Goal: Transaction & Acquisition: Book appointment/travel/reservation

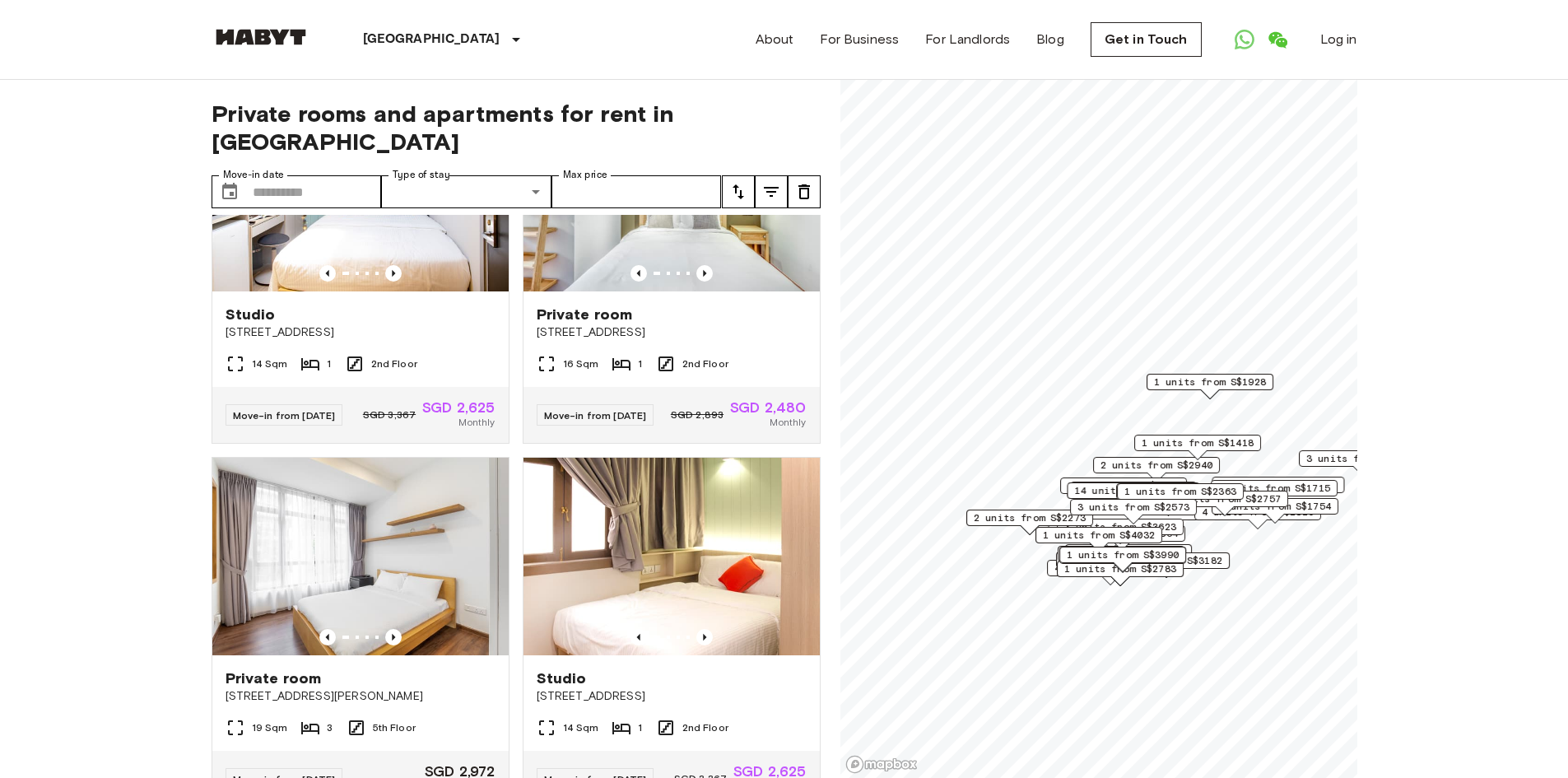
scroll to position [82, 0]
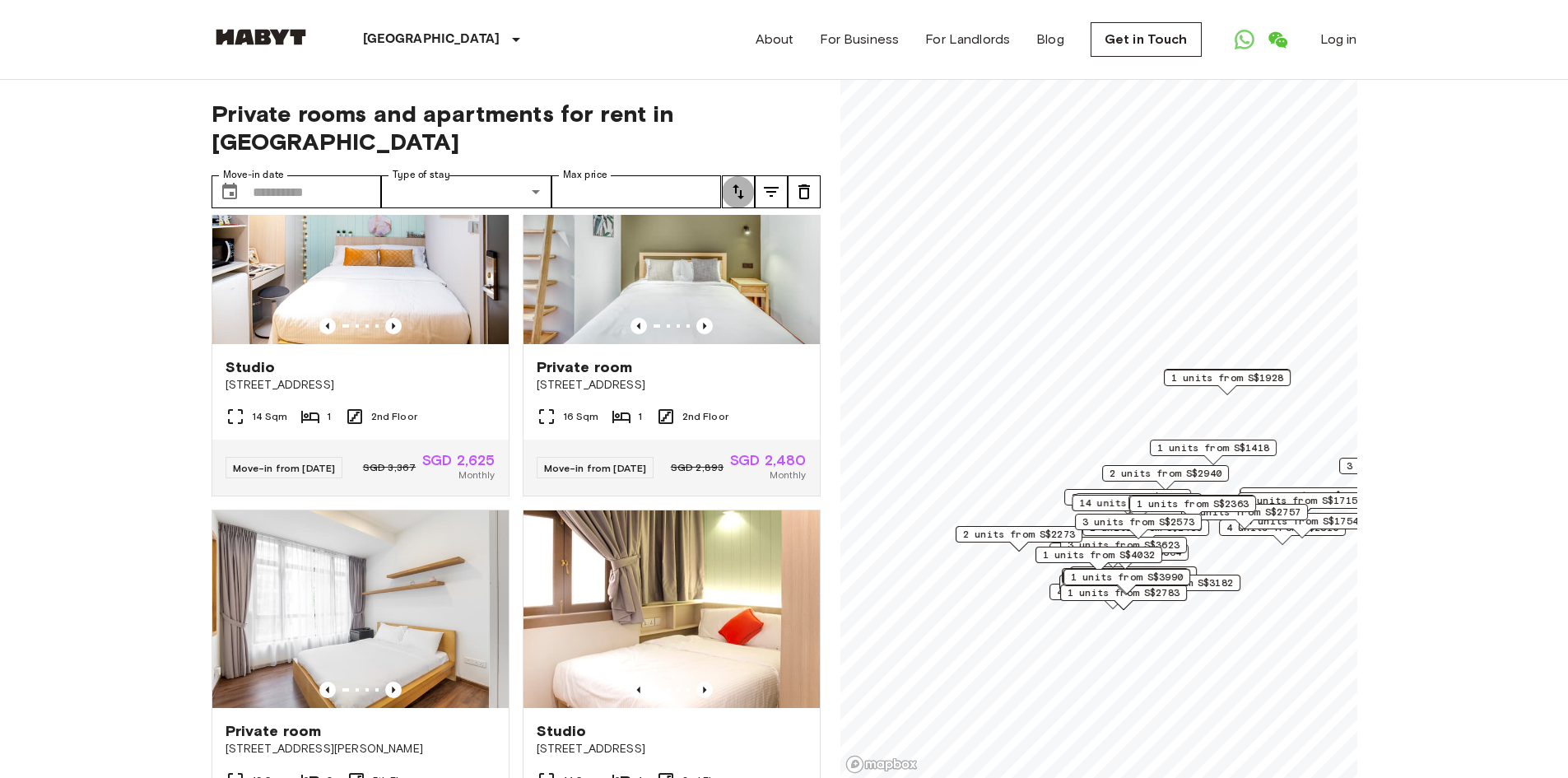
click at [748, 182] on icon "tune" at bounding box center [739, 192] width 20 height 20
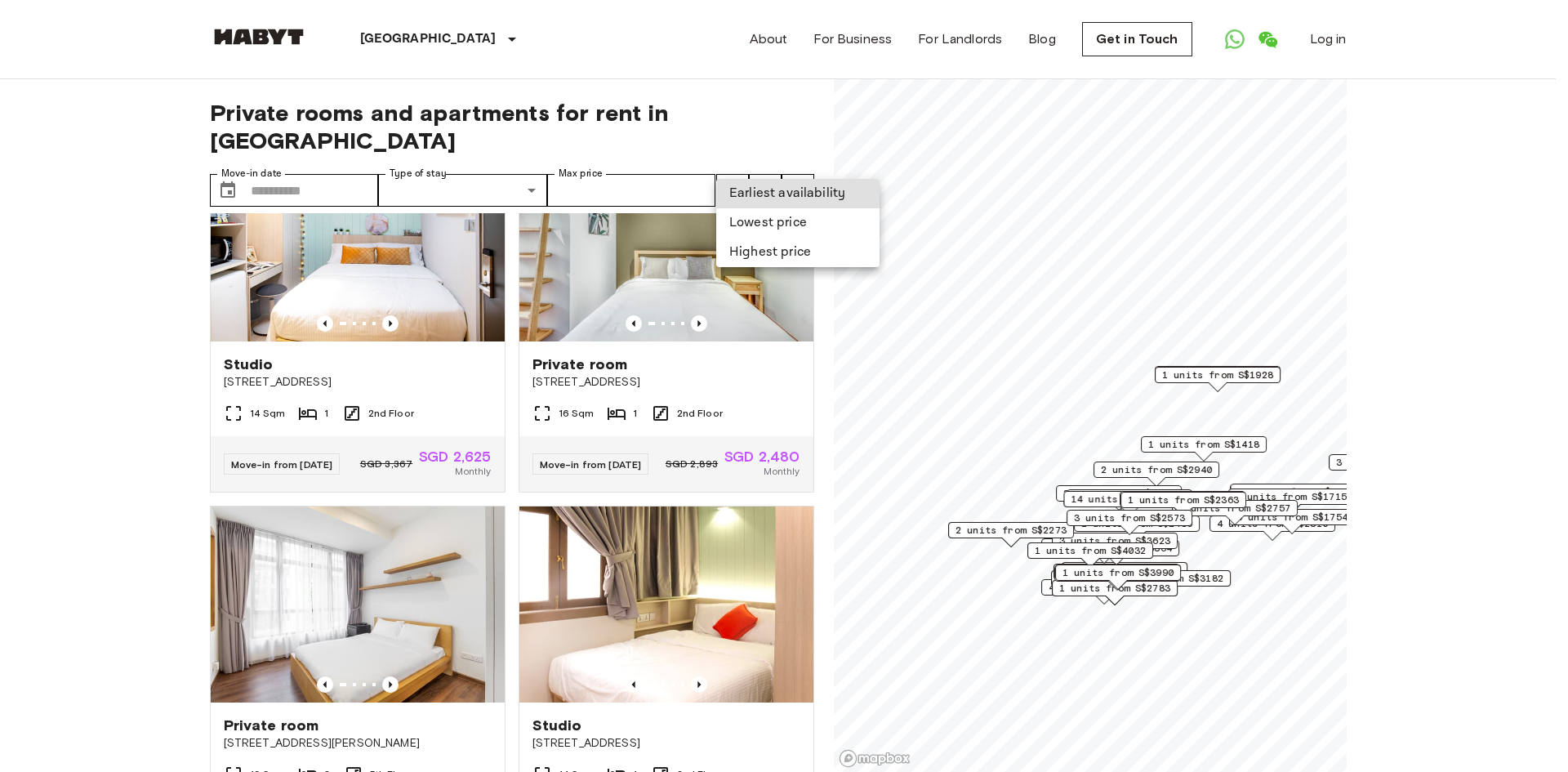
click at [758, 219] on li "Lowest price" at bounding box center [798, 222] width 164 height 29
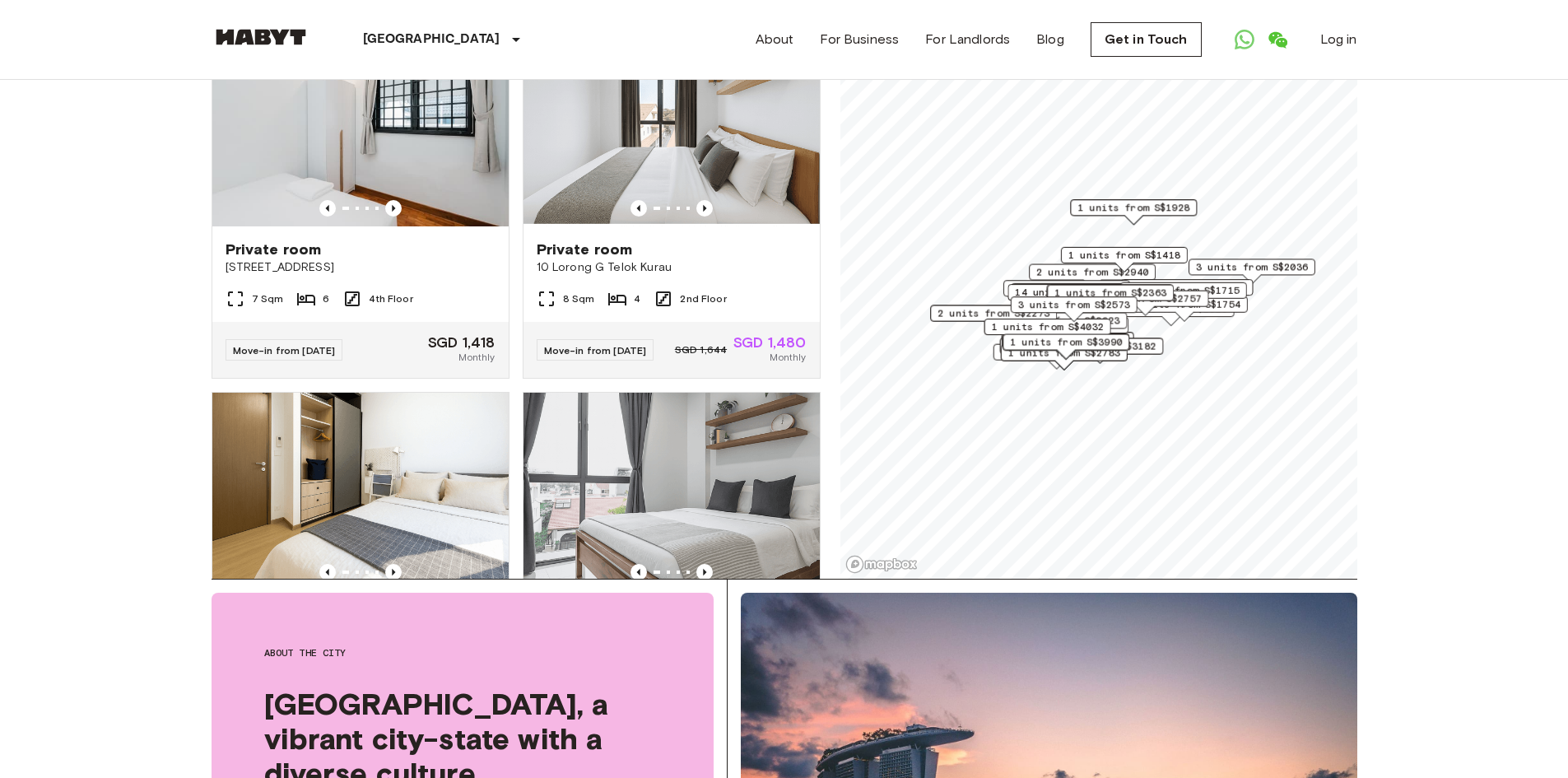
scroll to position [247, 0]
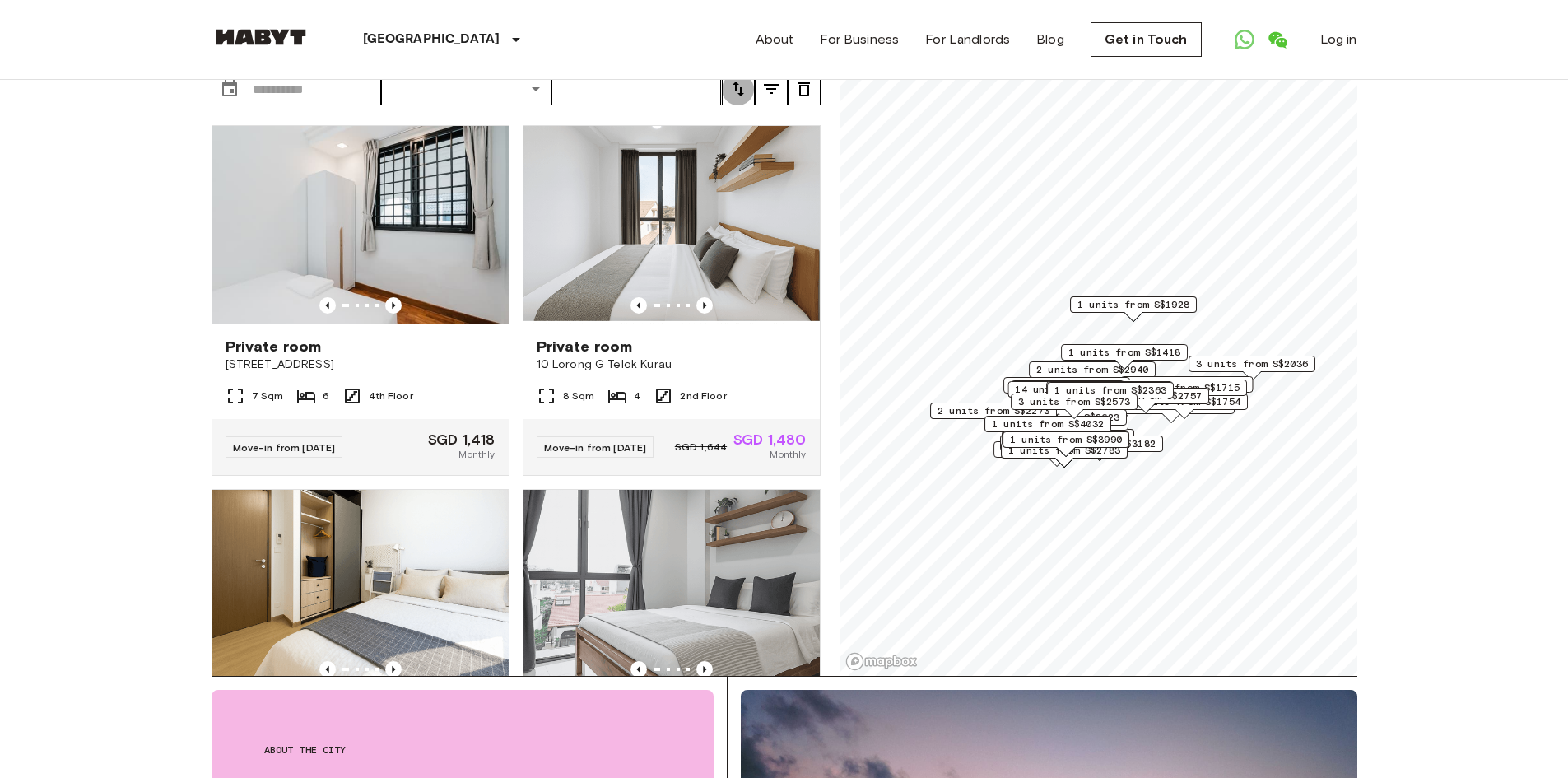
scroll to position [82, 0]
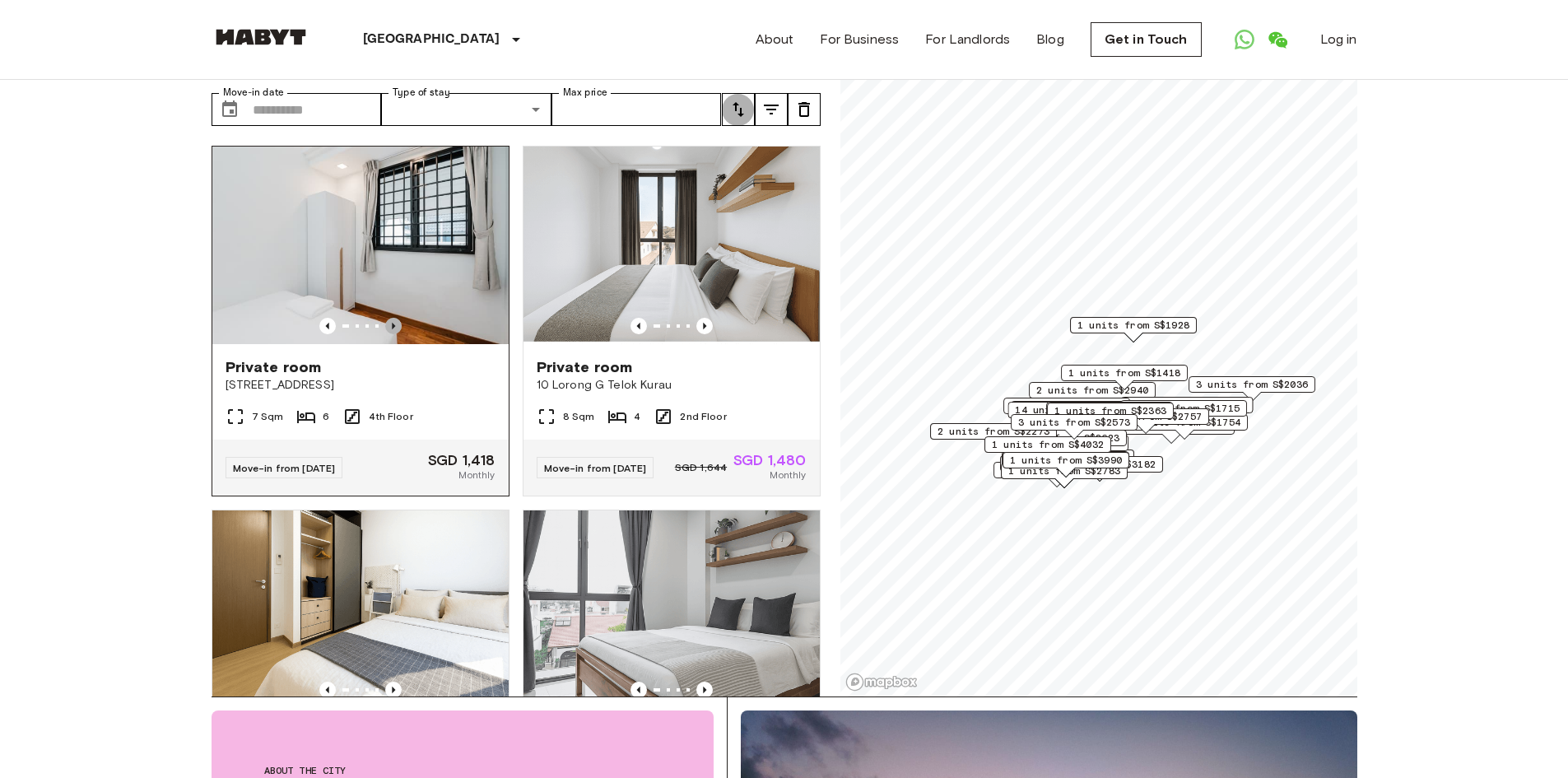
click at [386, 318] on icon "Previous image" at bounding box center [394, 326] width 16 height 16
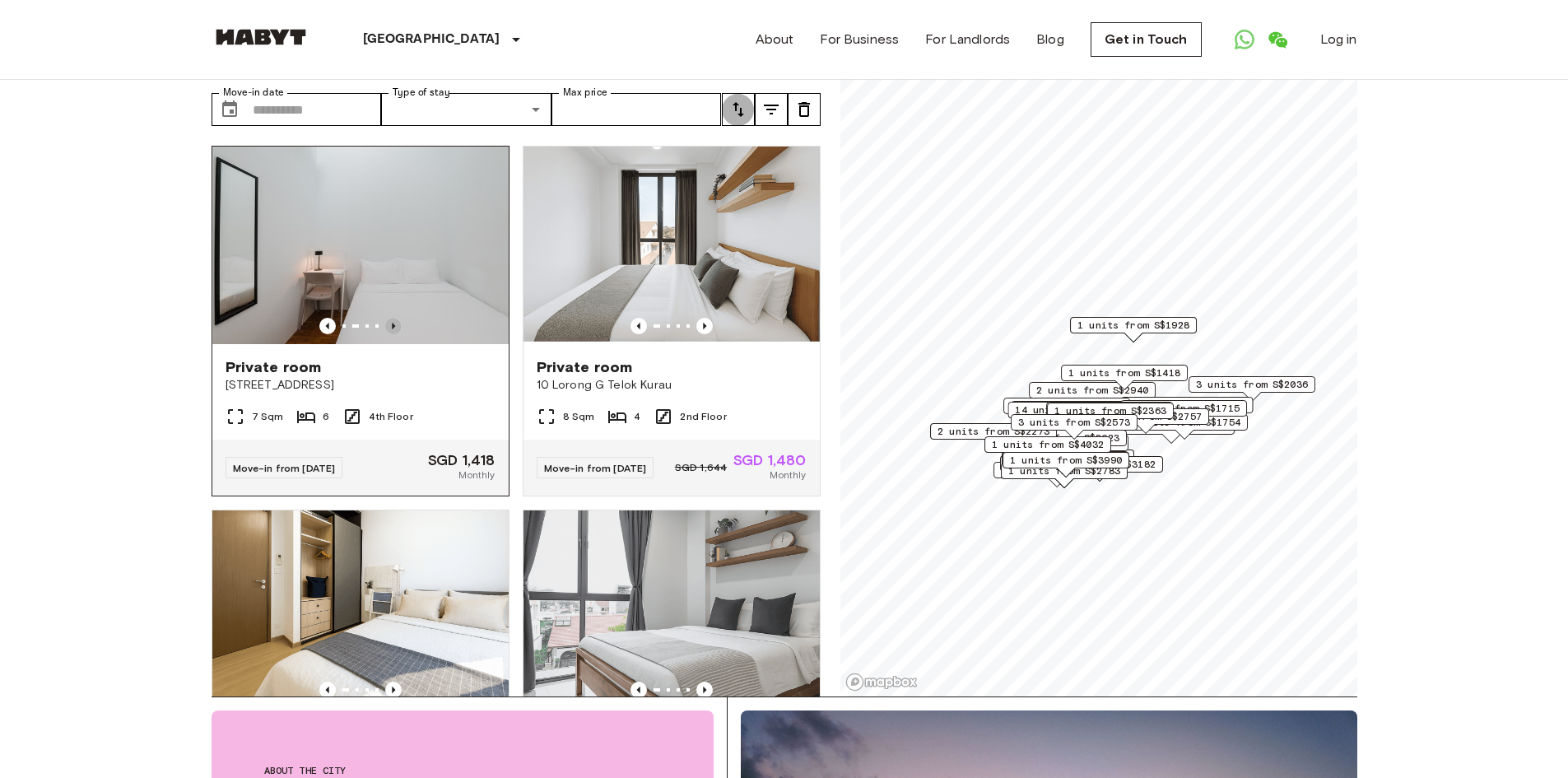
click at [386, 318] on icon "Previous image" at bounding box center [394, 326] width 16 height 16
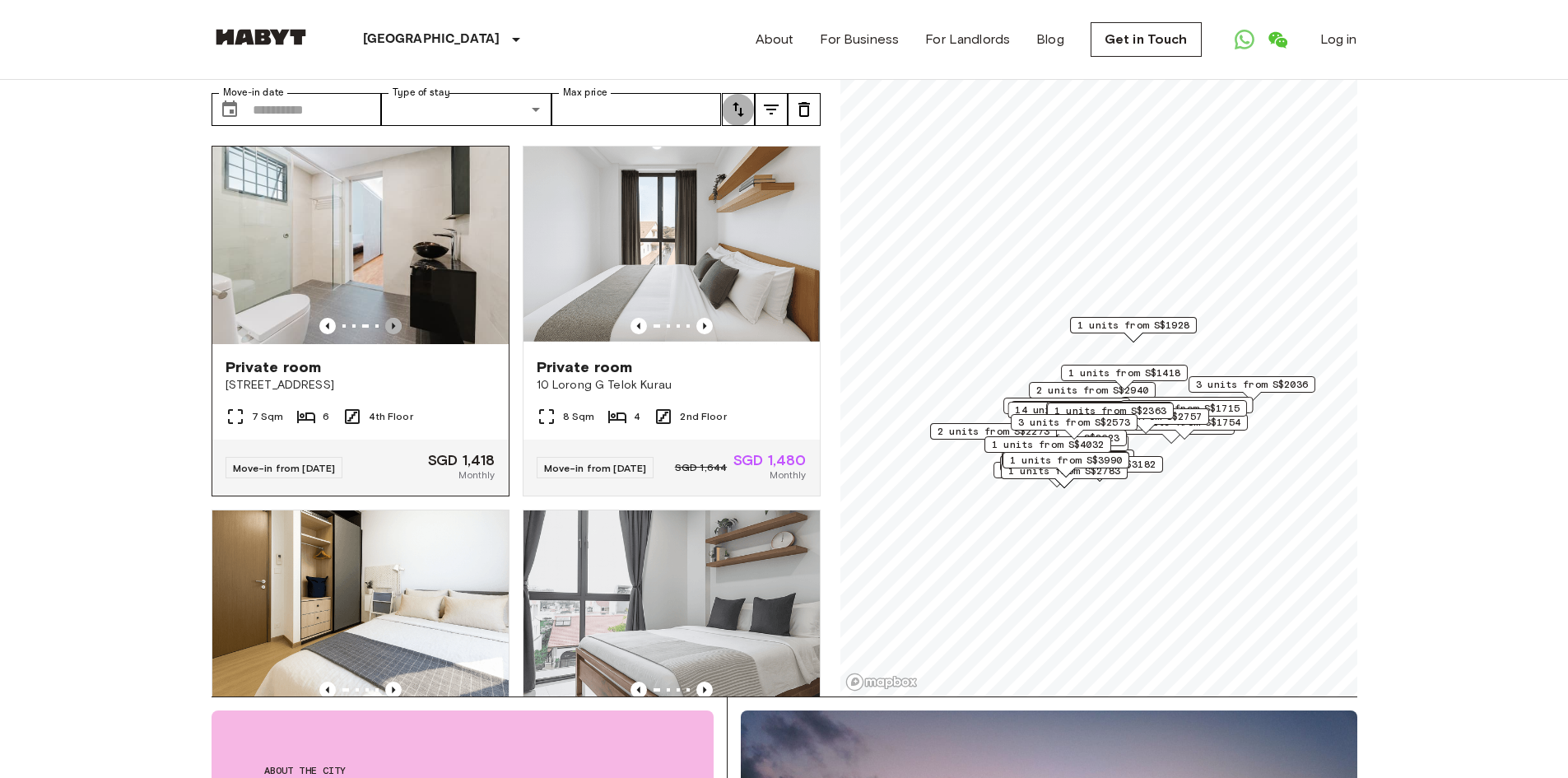
click at [386, 318] on icon "Previous image" at bounding box center [394, 326] width 16 height 16
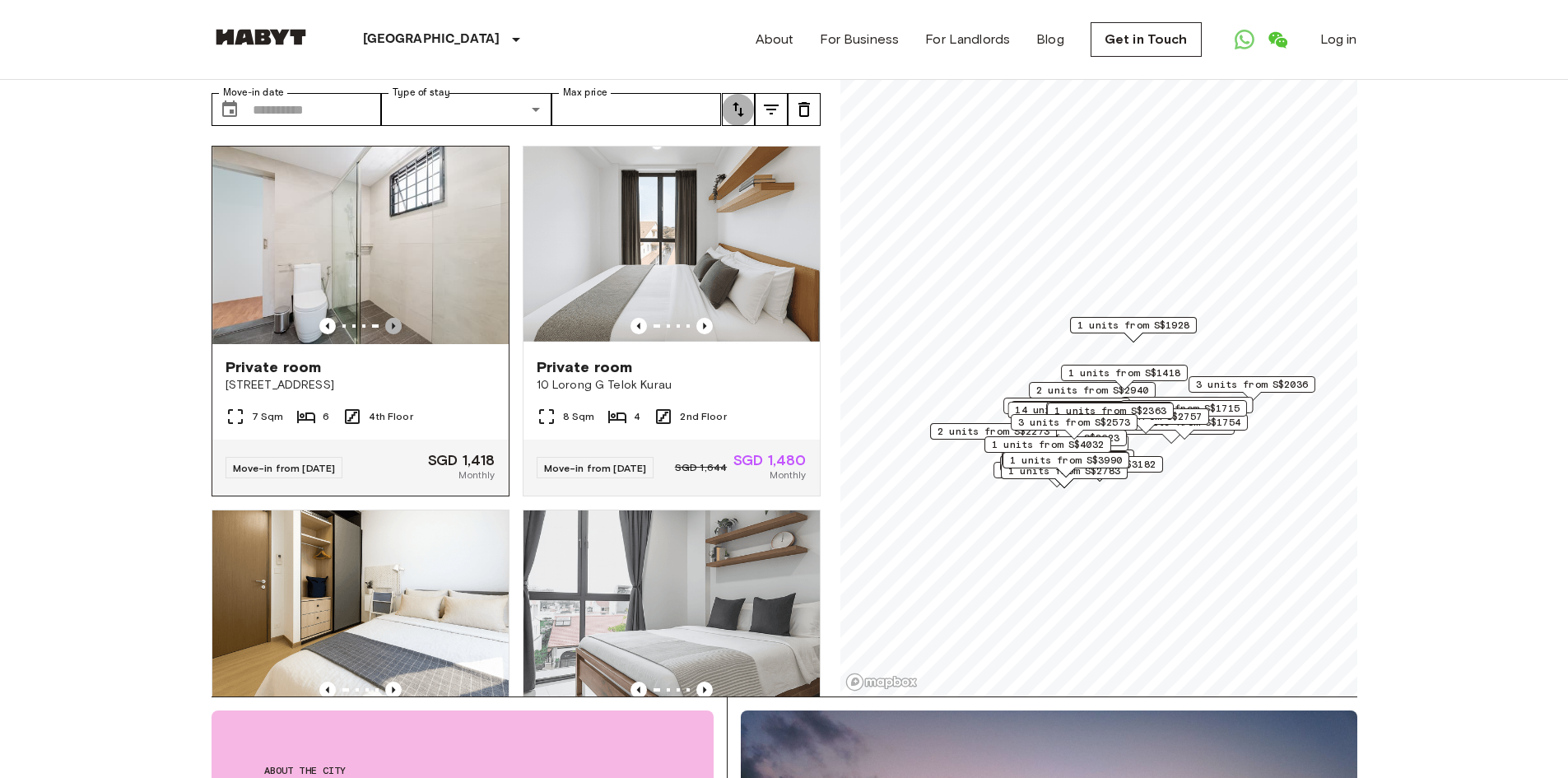
click at [386, 318] on icon "Previous image" at bounding box center [394, 326] width 16 height 16
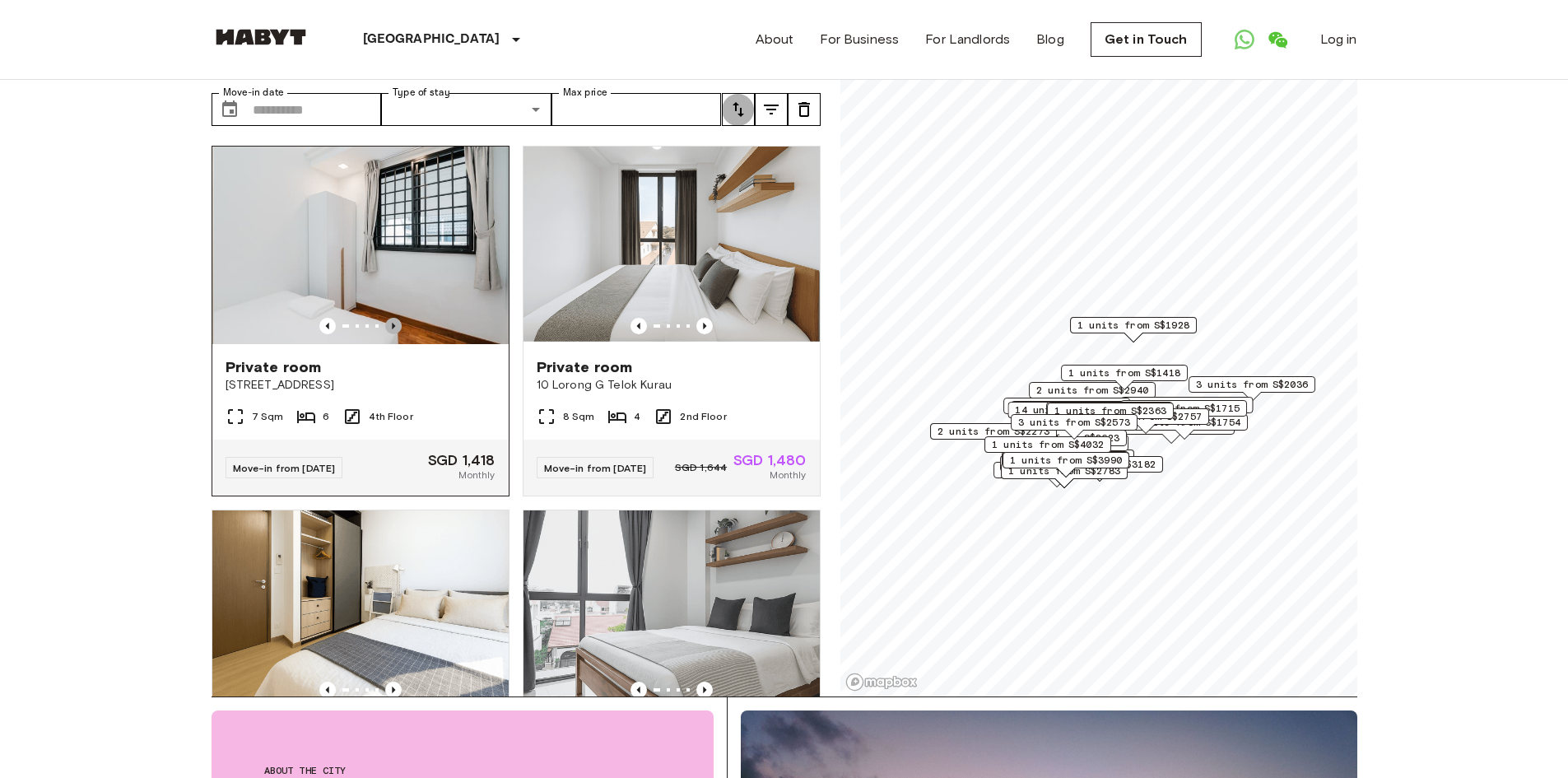
click at [386, 318] on icon "Previous image" at bounding box center [394, 326] width 16 height 16
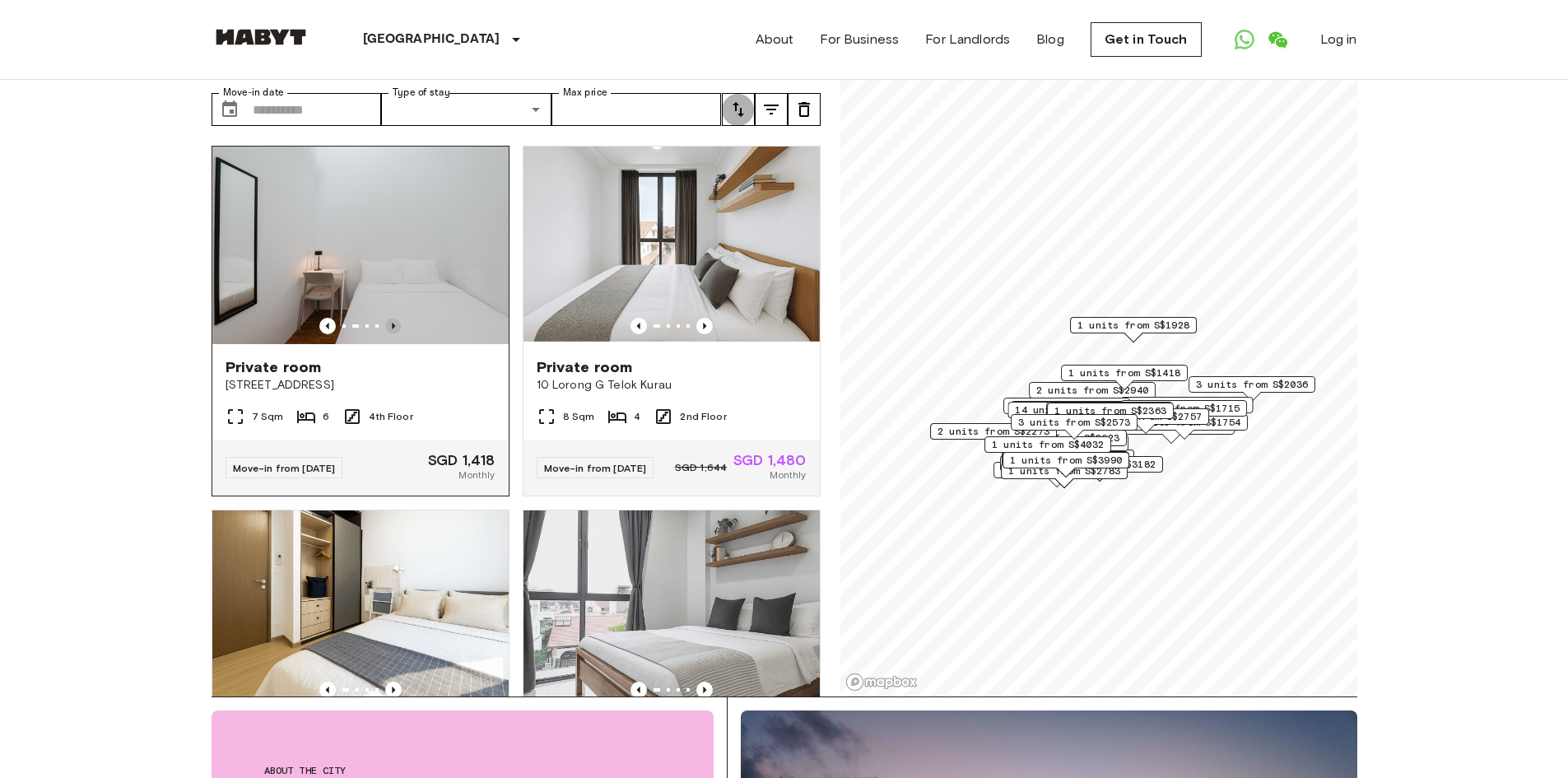
click at [386, 318] on icon "Previous image" at bounding box center [394, 326] width 16 height 16
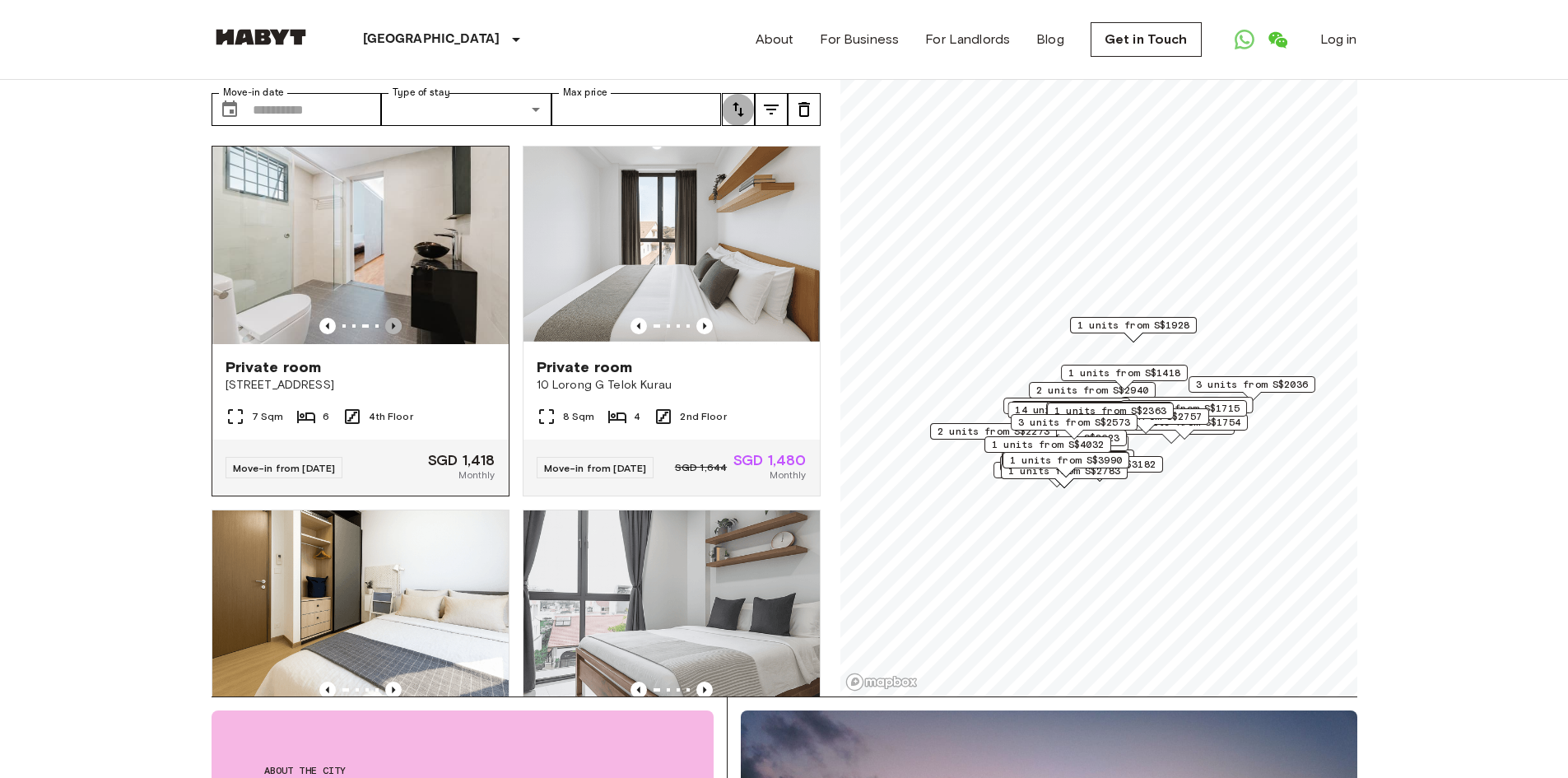
click at [386, 318] on icon "Previous image" at bounding box center [394, 326] width 16 height 16
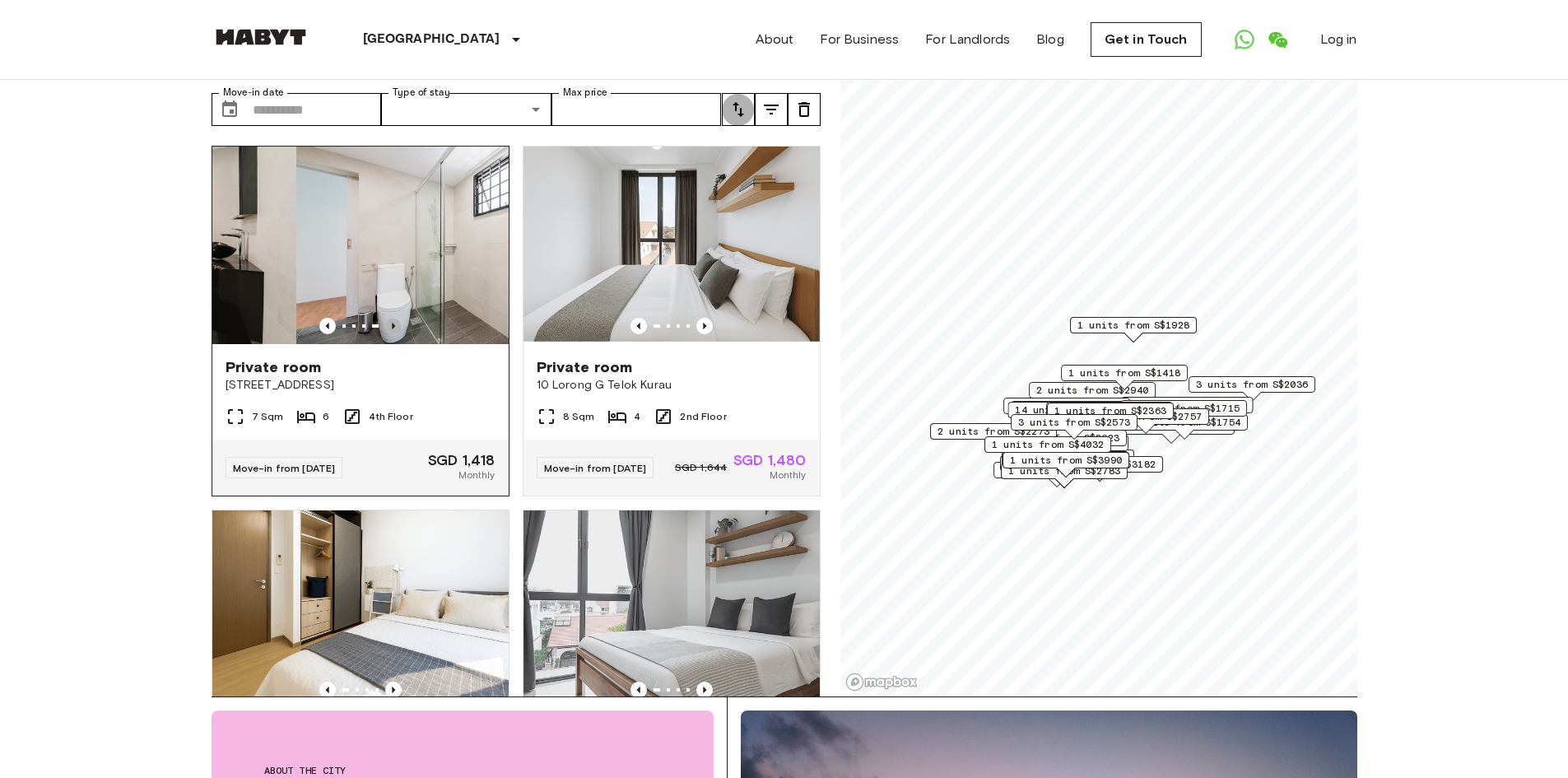
click at [386, 318] on icon "Previous image" at bounding box center [394, 326] width 16 height 16
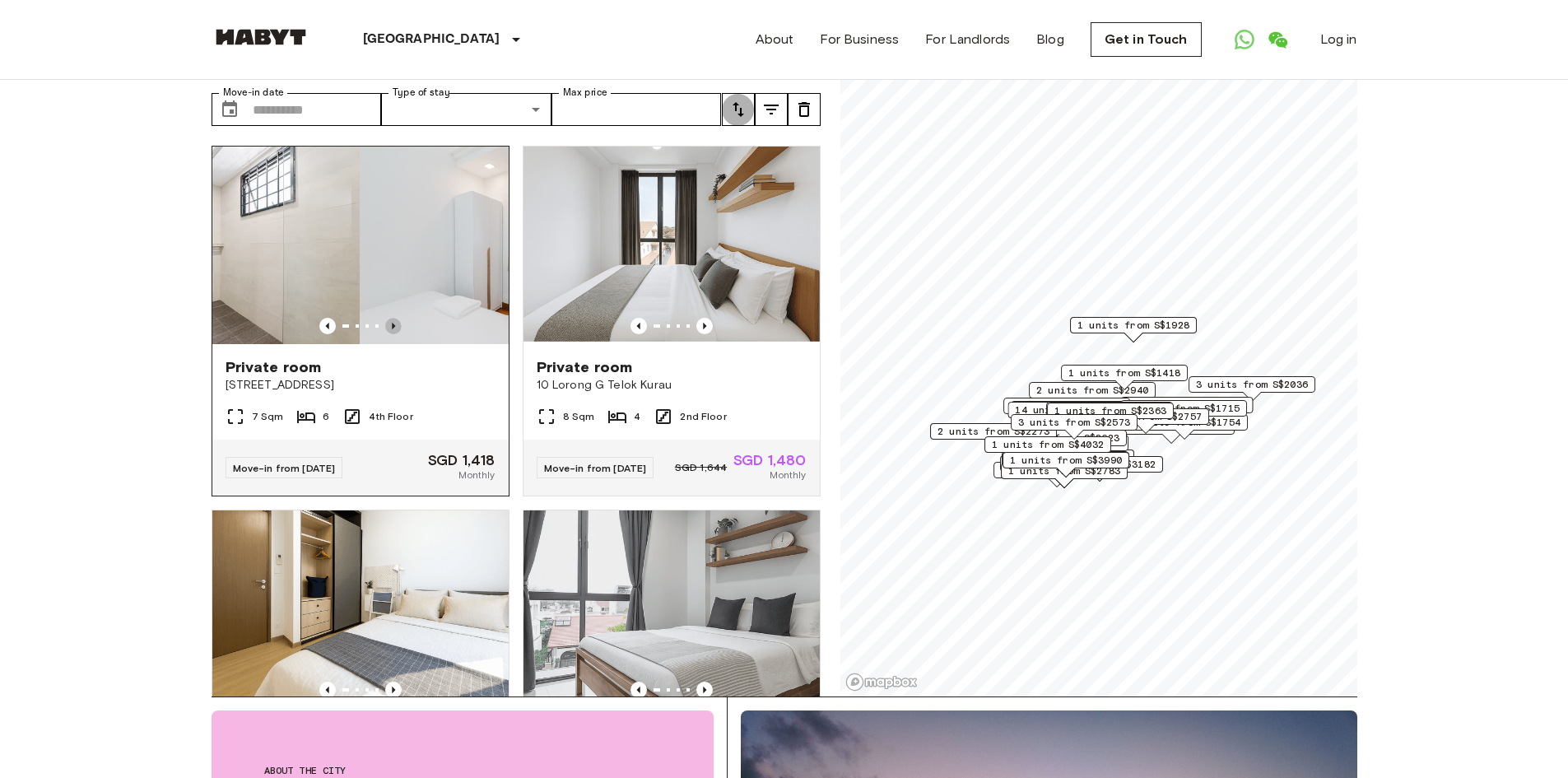
click at [386, 318] on icon "Previous image" at bounding box center [394, 326] width 16 height 16
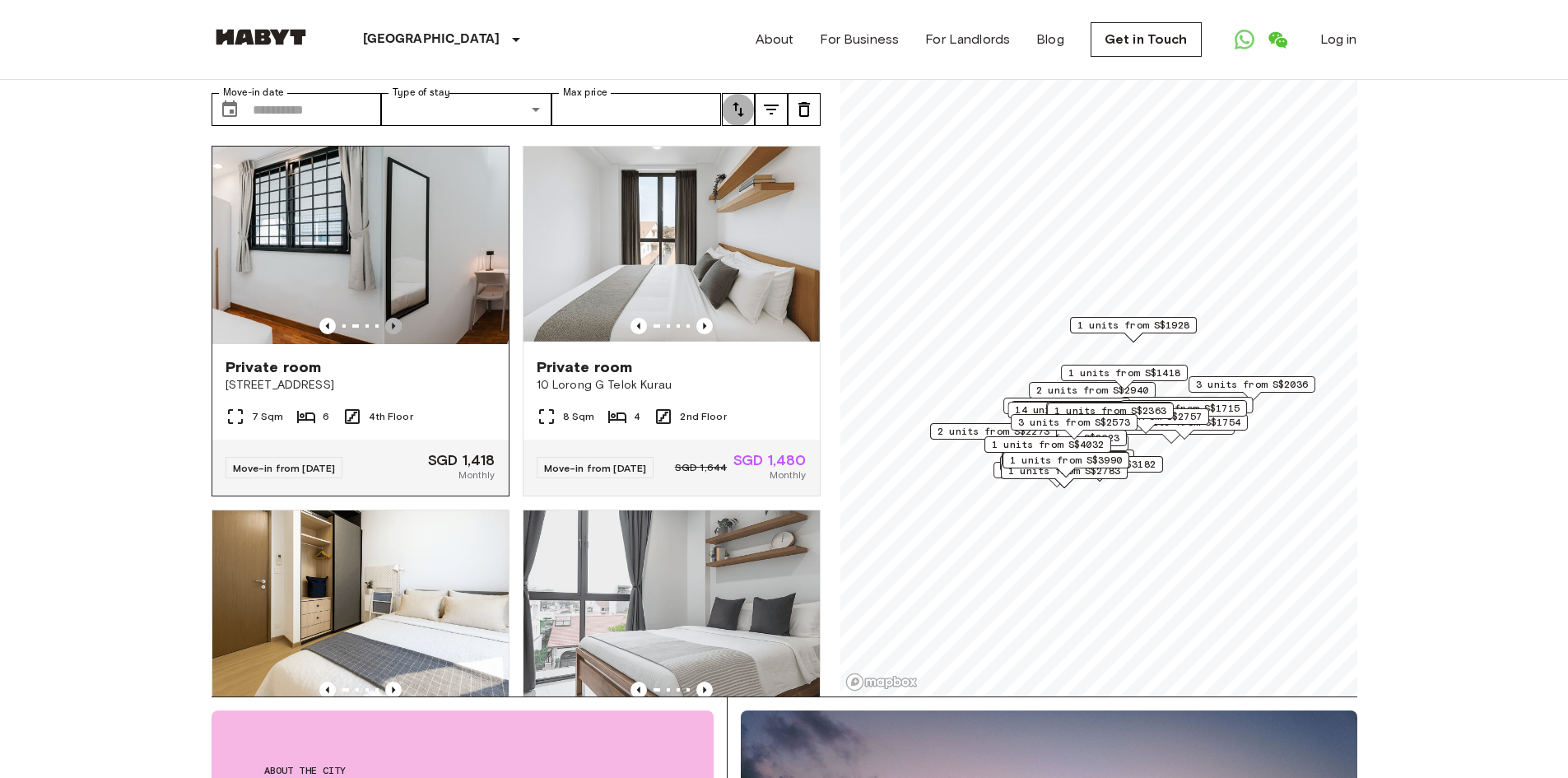
click at [386, 318] on icon "Previous image" at bounding box center [394, 326] width 16 height 16
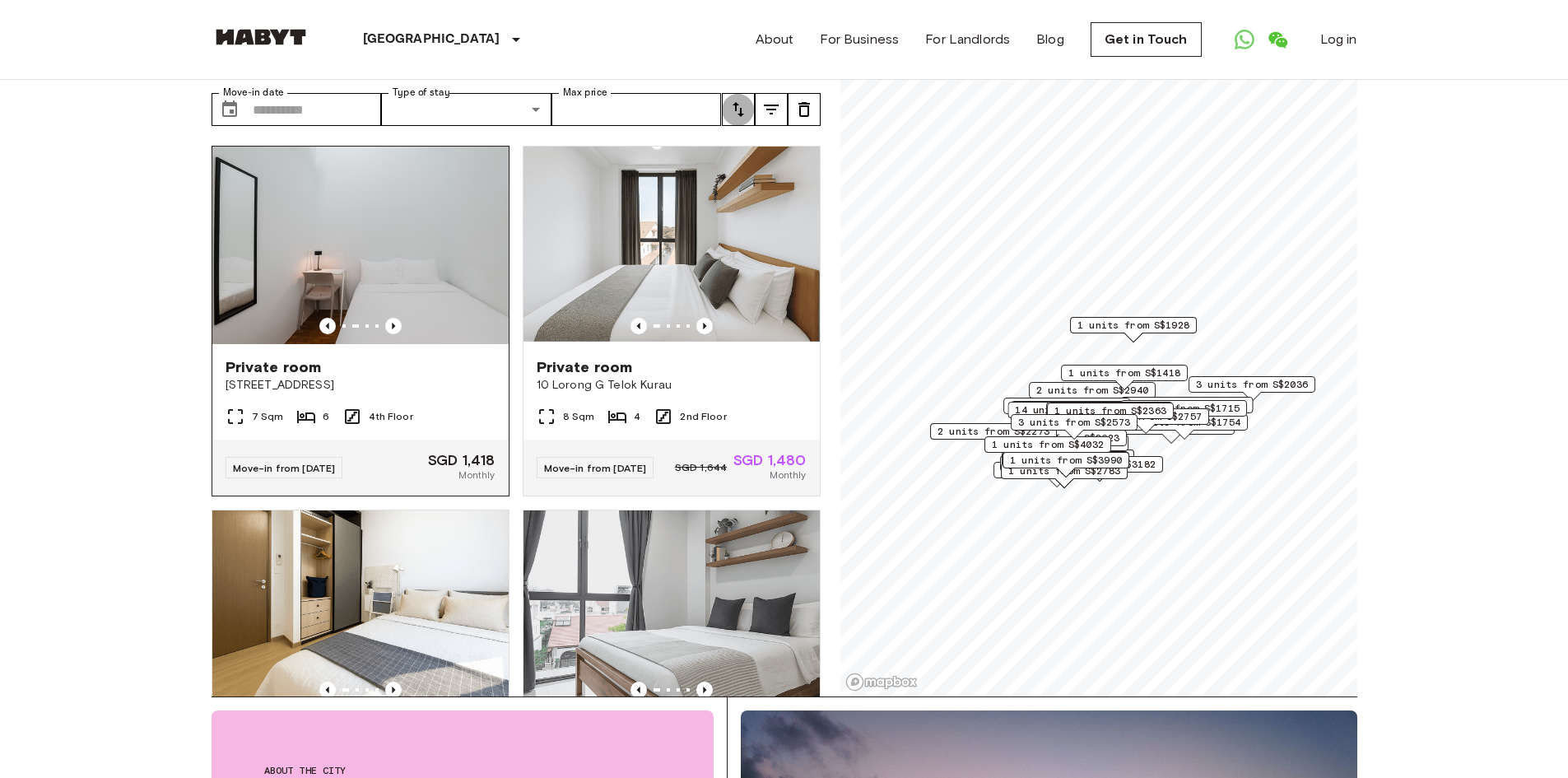
click at [307, 462] on span "Move-in from [DATE]" at bounding box center [285, 468] width 103 height 13
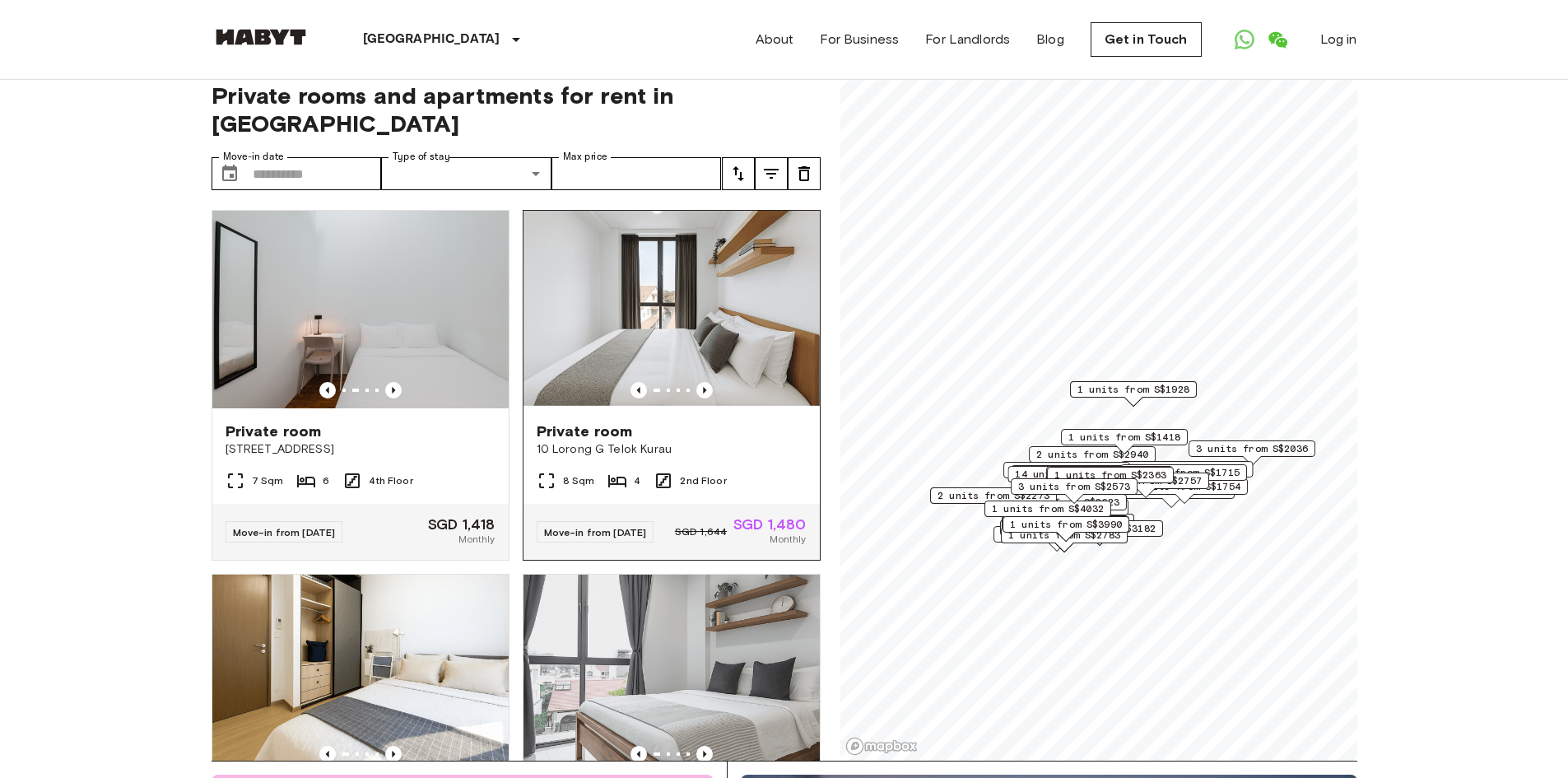
scroll to position [0, 0]
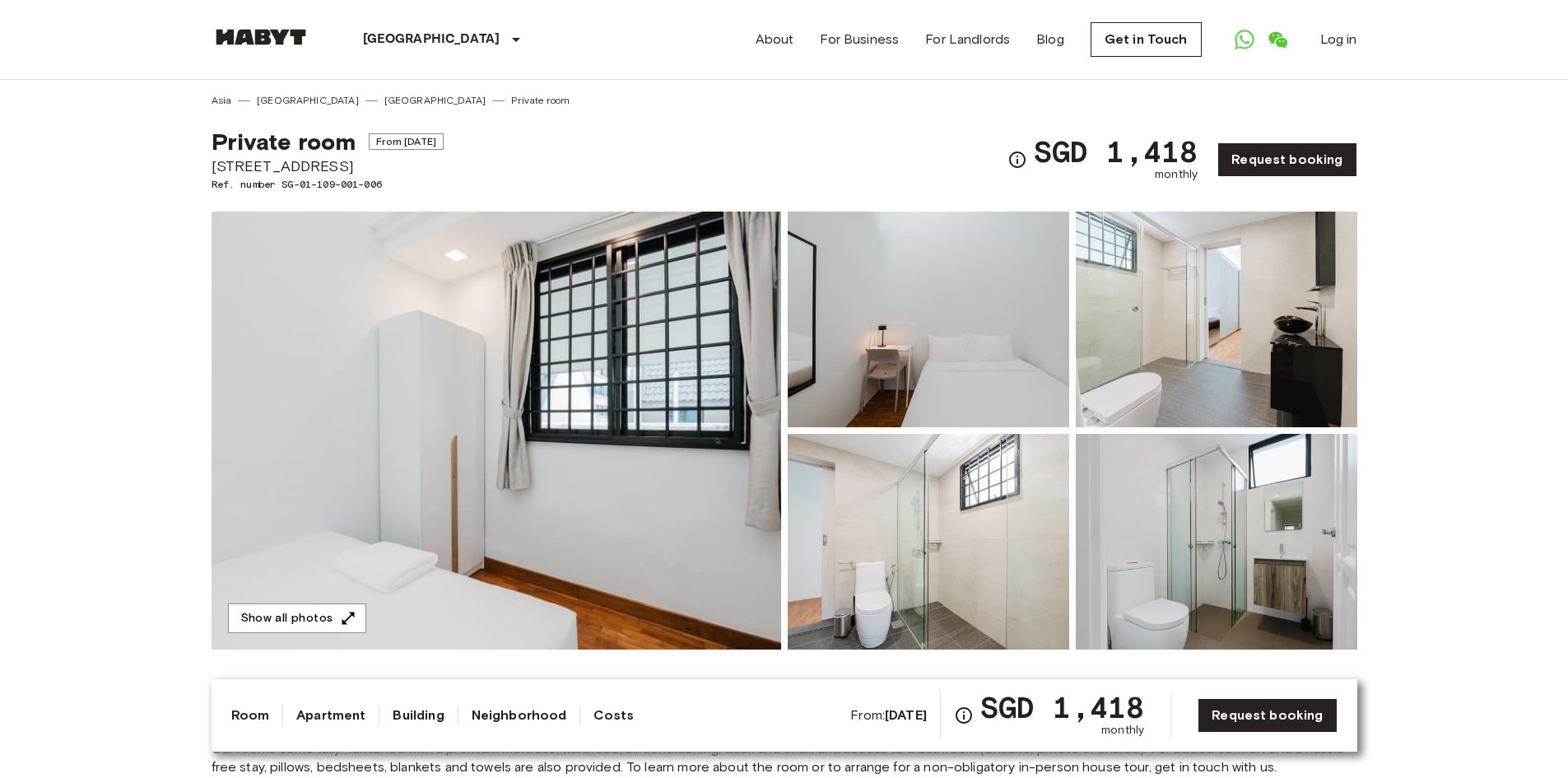
click at [648, 455] on img at bounding box center [496, 430] width 570 height 438
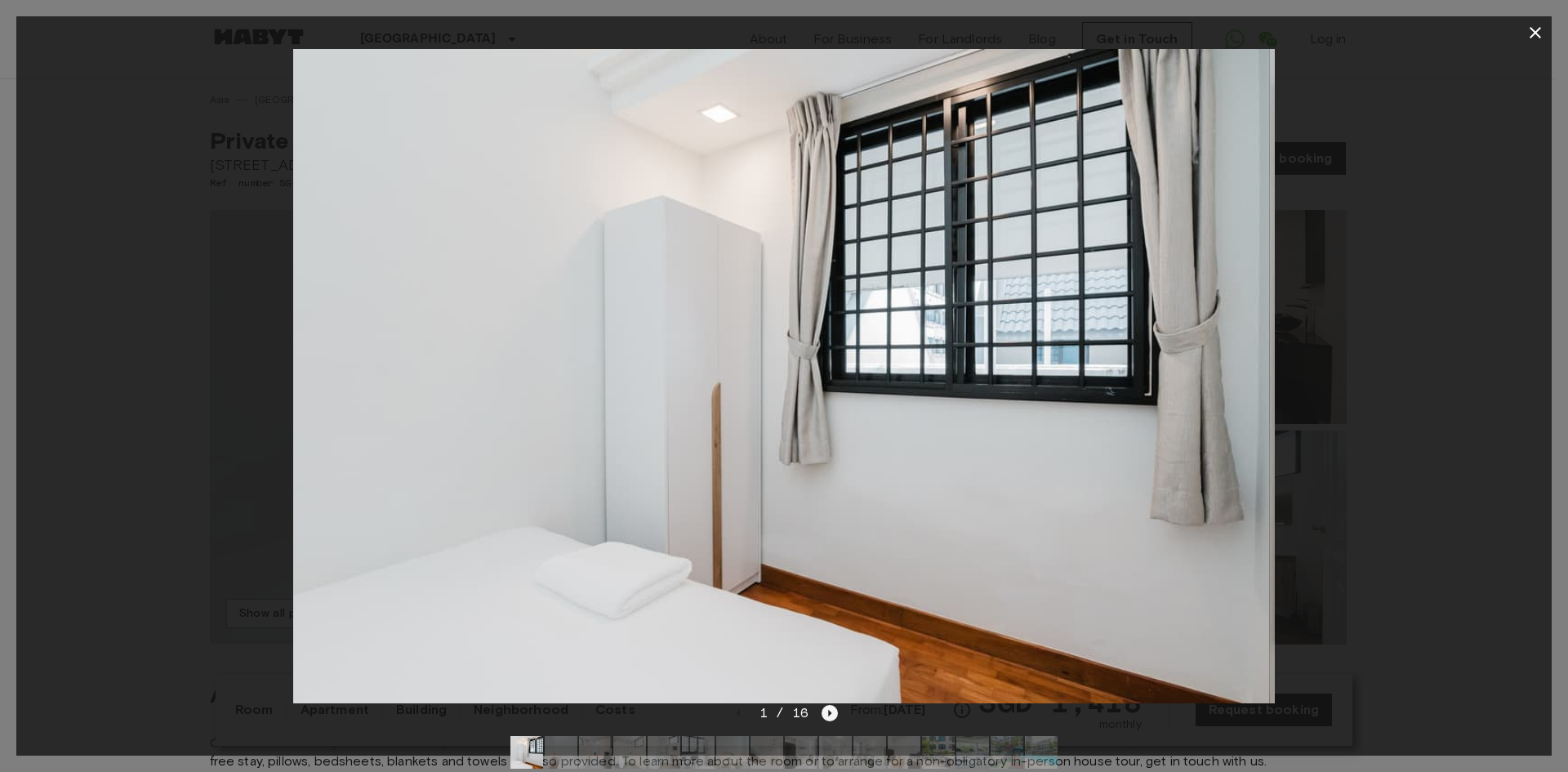
click at [826, 709] on icon "Next image" at bounding box center [830, 713] width 16 height 16
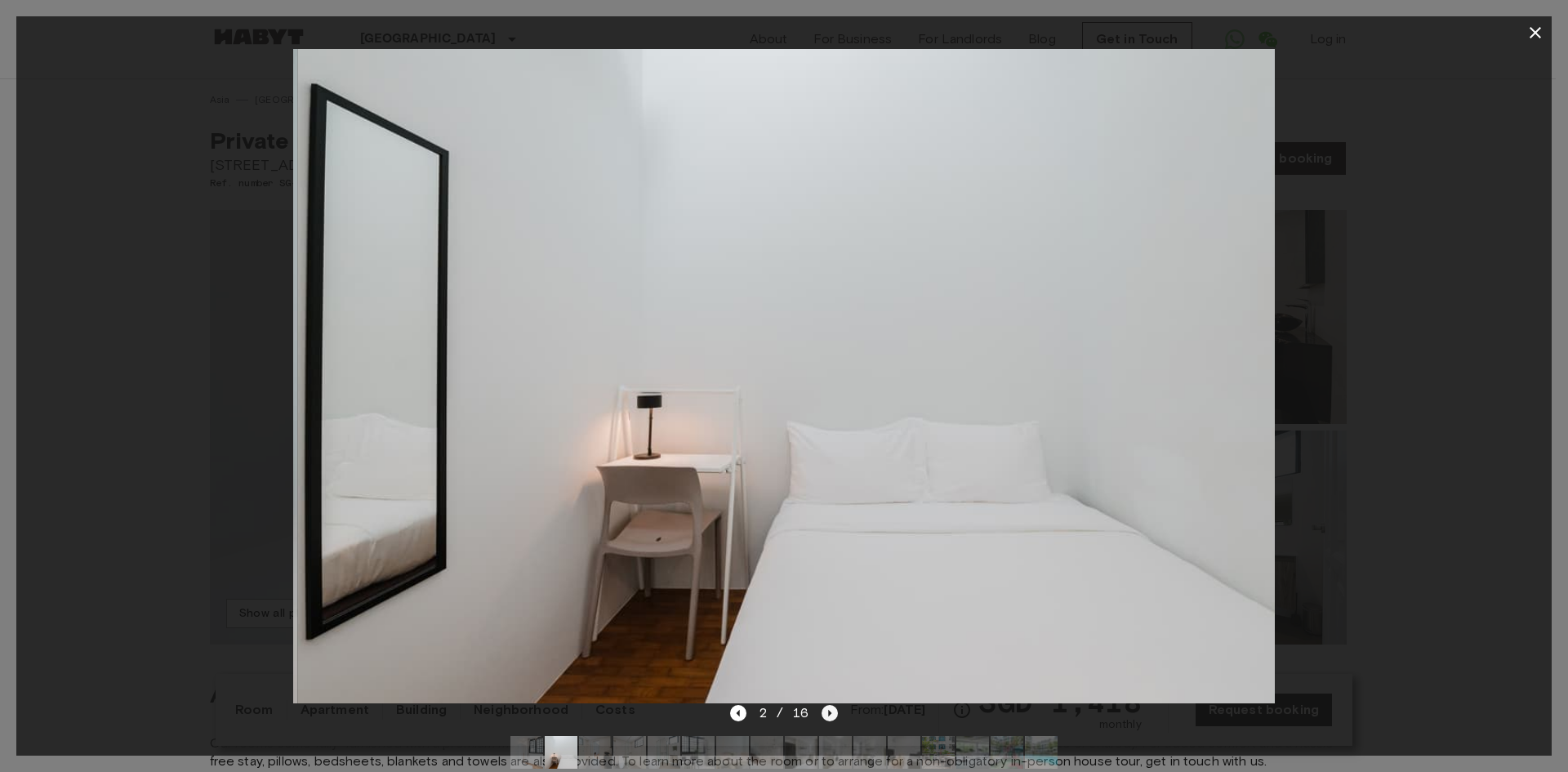
click at [826, 709] on icon "Next image" at bounding box center [830, 713] width 16 height 16
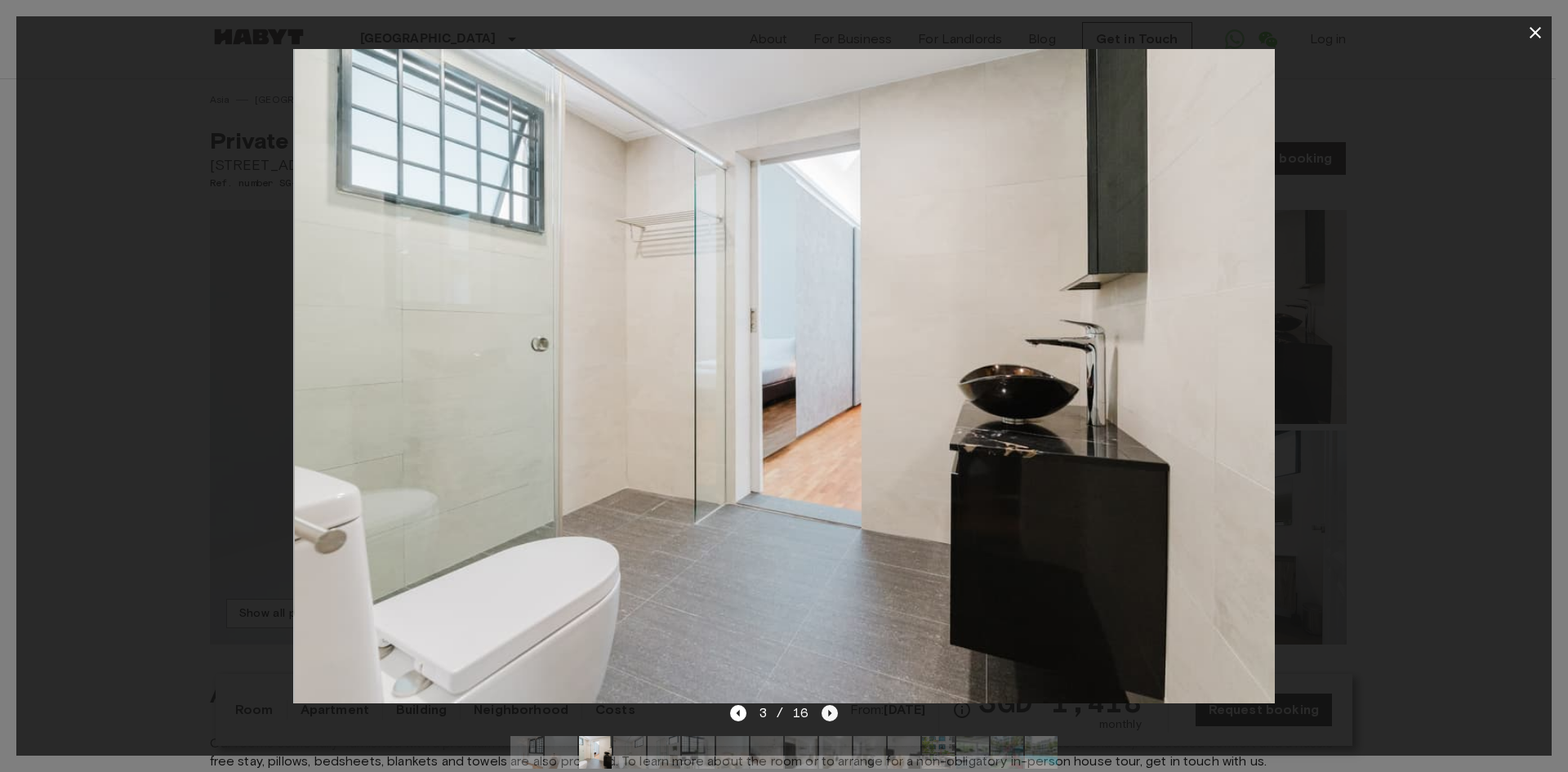
click at [826, 709] on icon "Next image" at bounding box center [830, 713] width 16 height 16
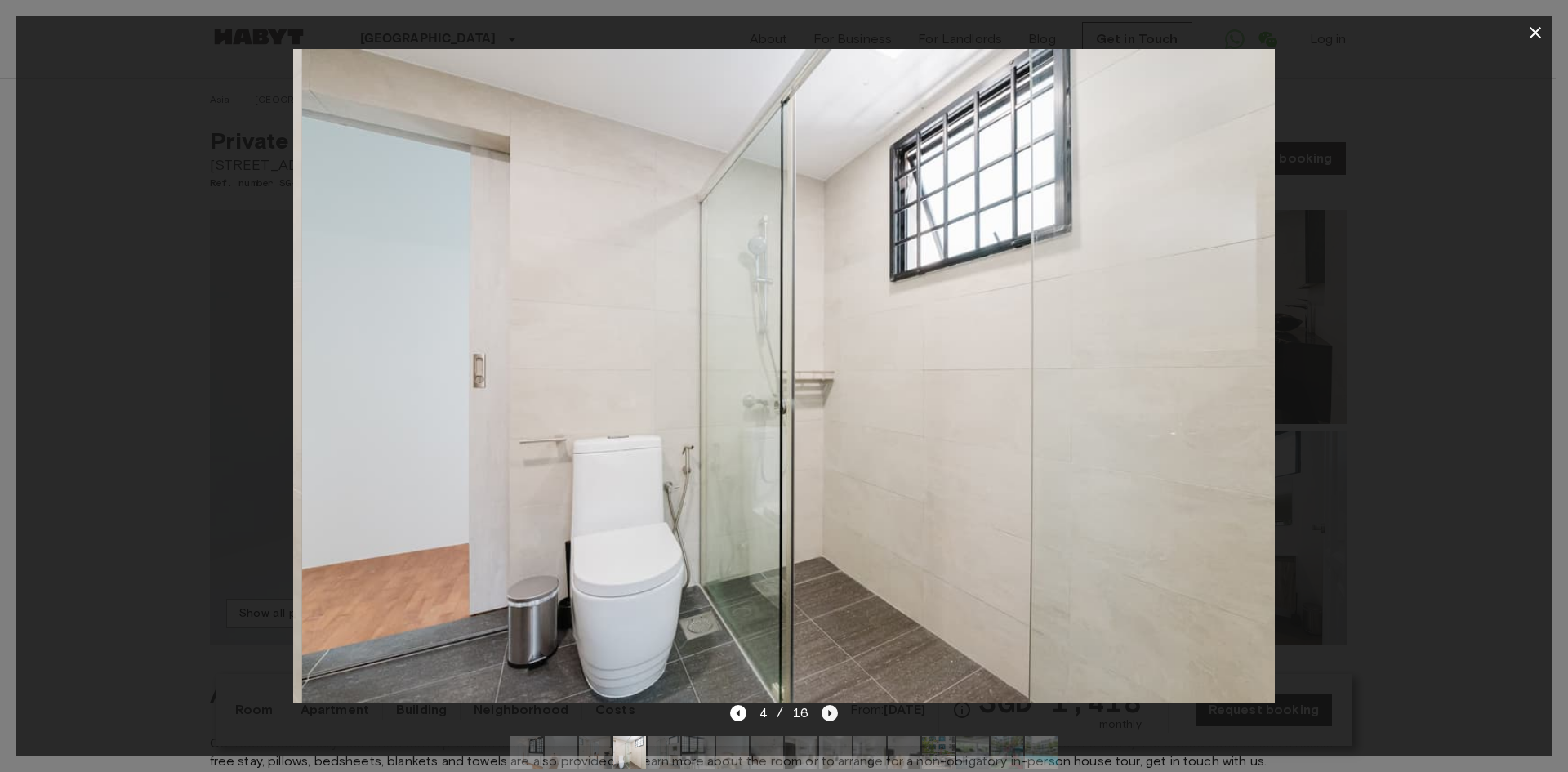
click at [826, 709] on icon "Next image" at bounding box center [830, 713] width 16 height 16
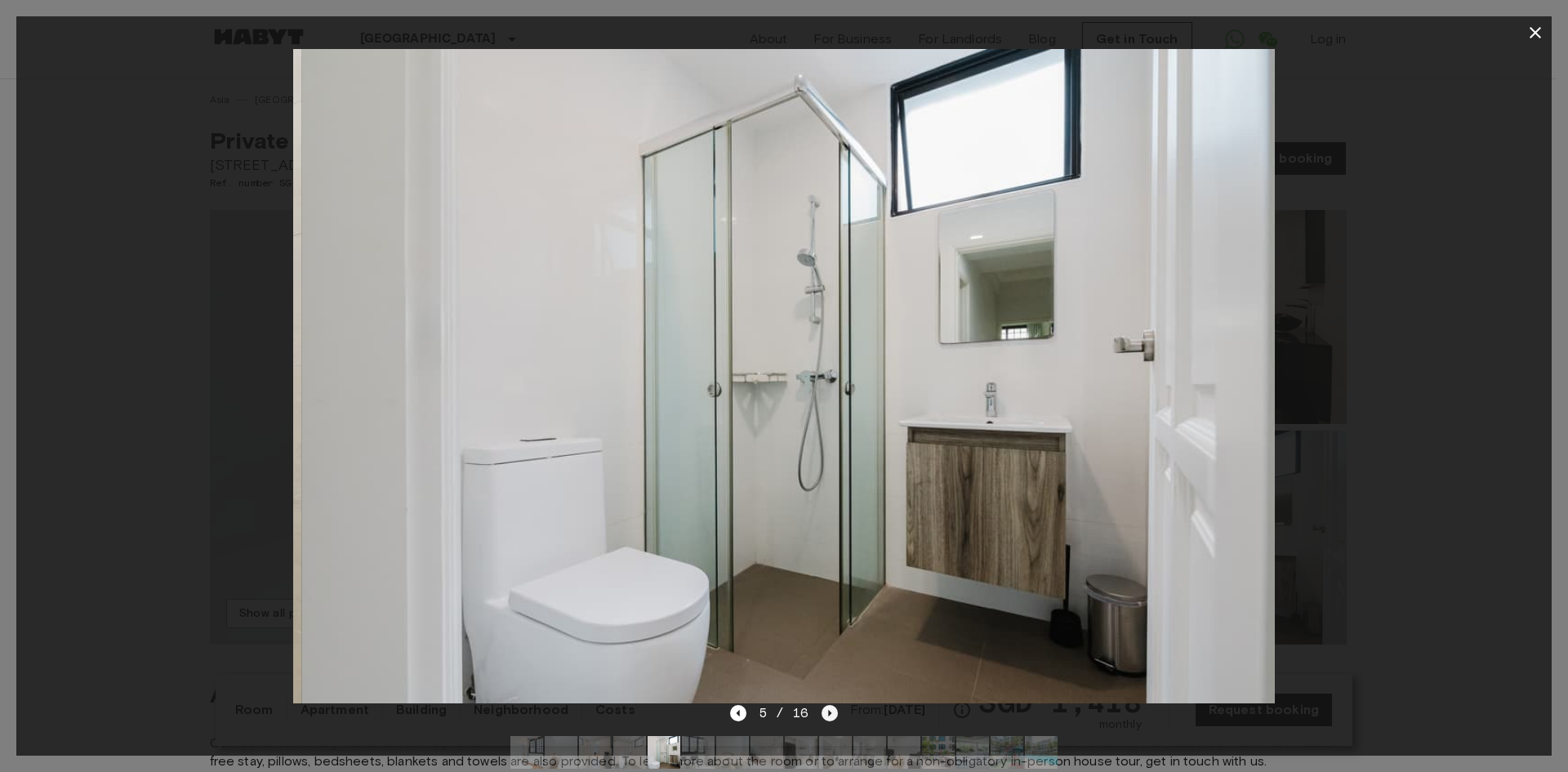
click at [826, 709] on icon "Next image" at bounding box center [830, 713] width 16 height 16
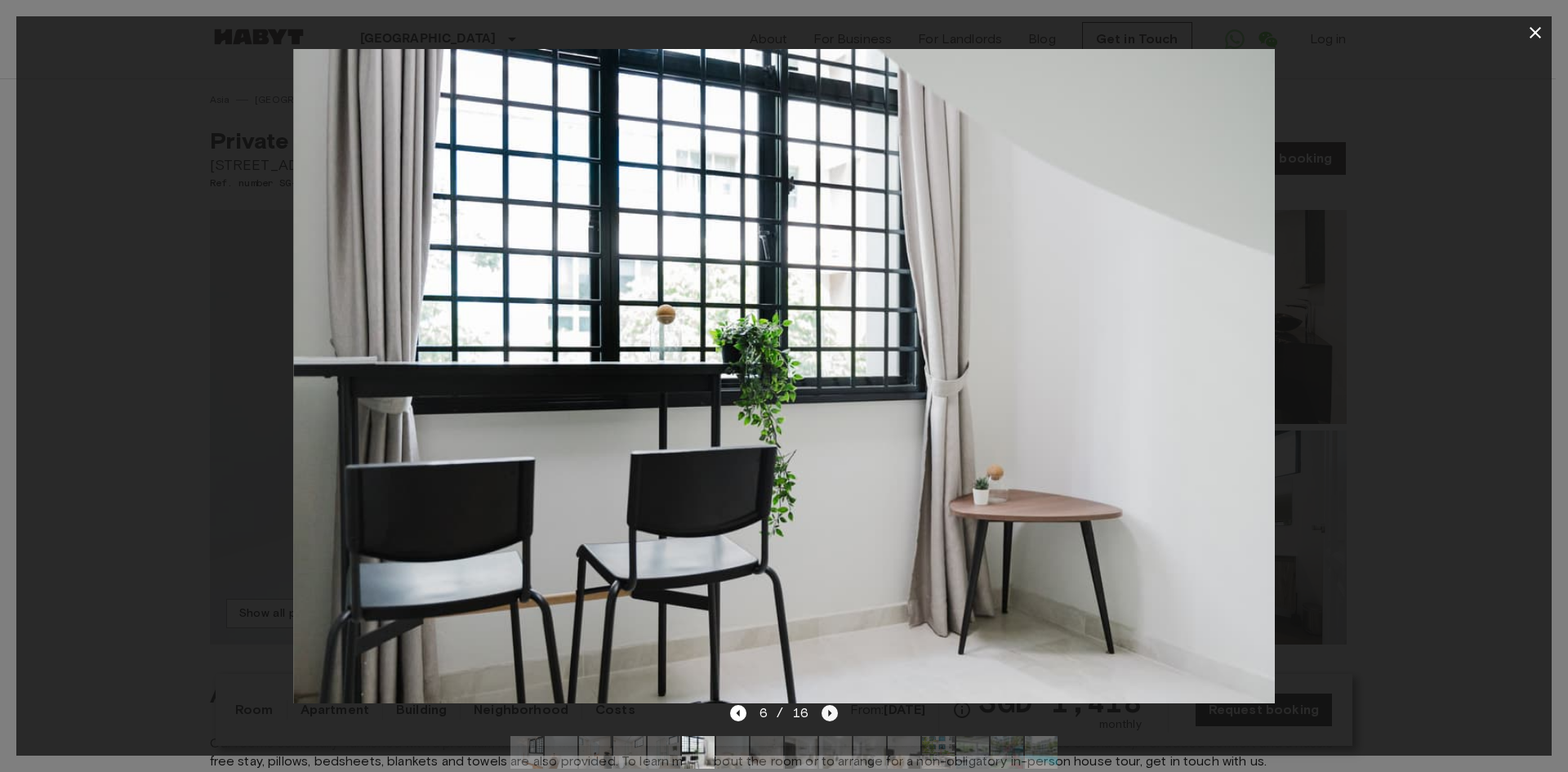
click at [826, 709] on icon "Next image" at bounding box center [830, 713] width 16 height 16
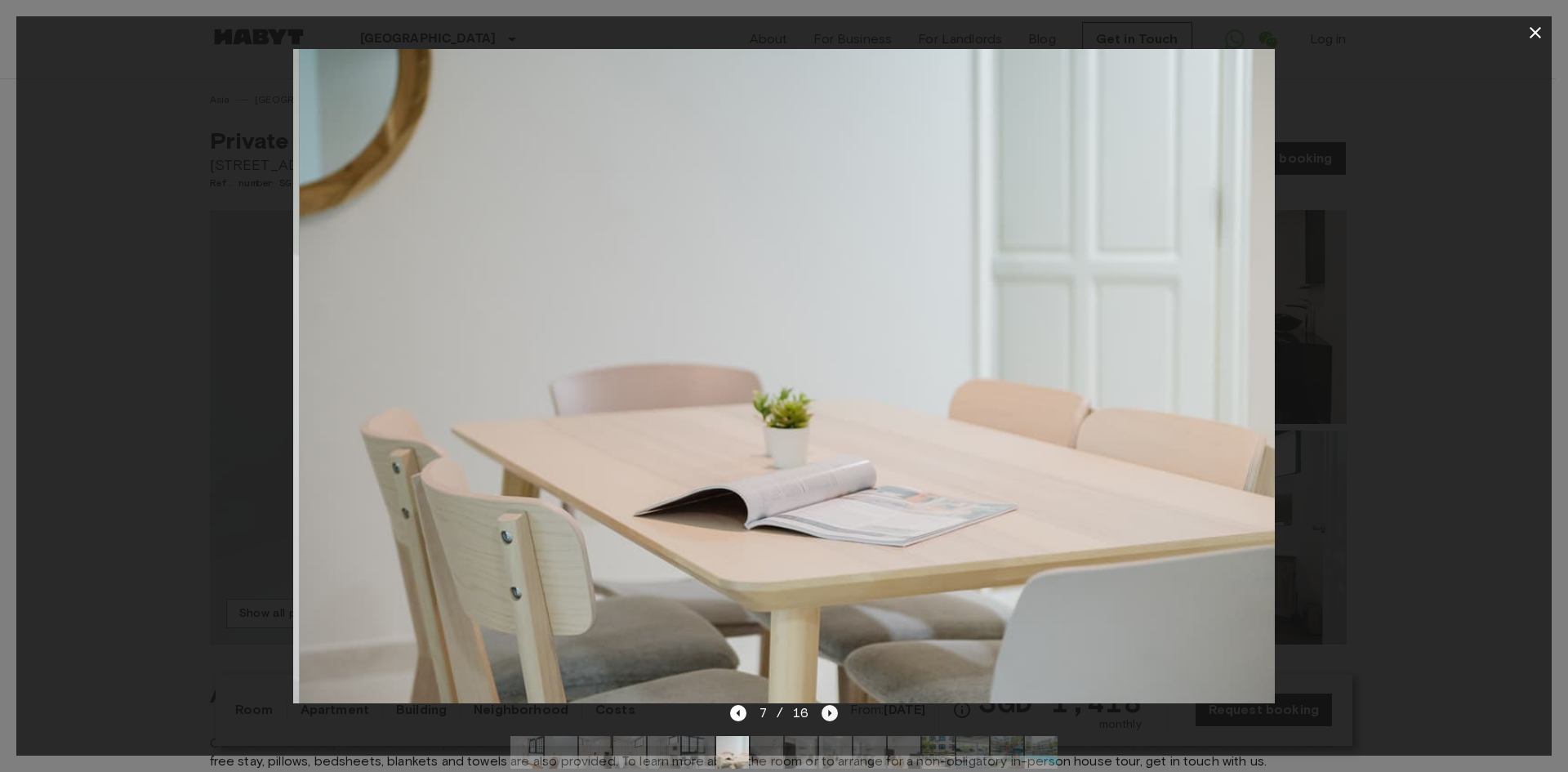
click at [826, 709] on icon "Next image" at bounding box center [830, 713] width 16 height 16
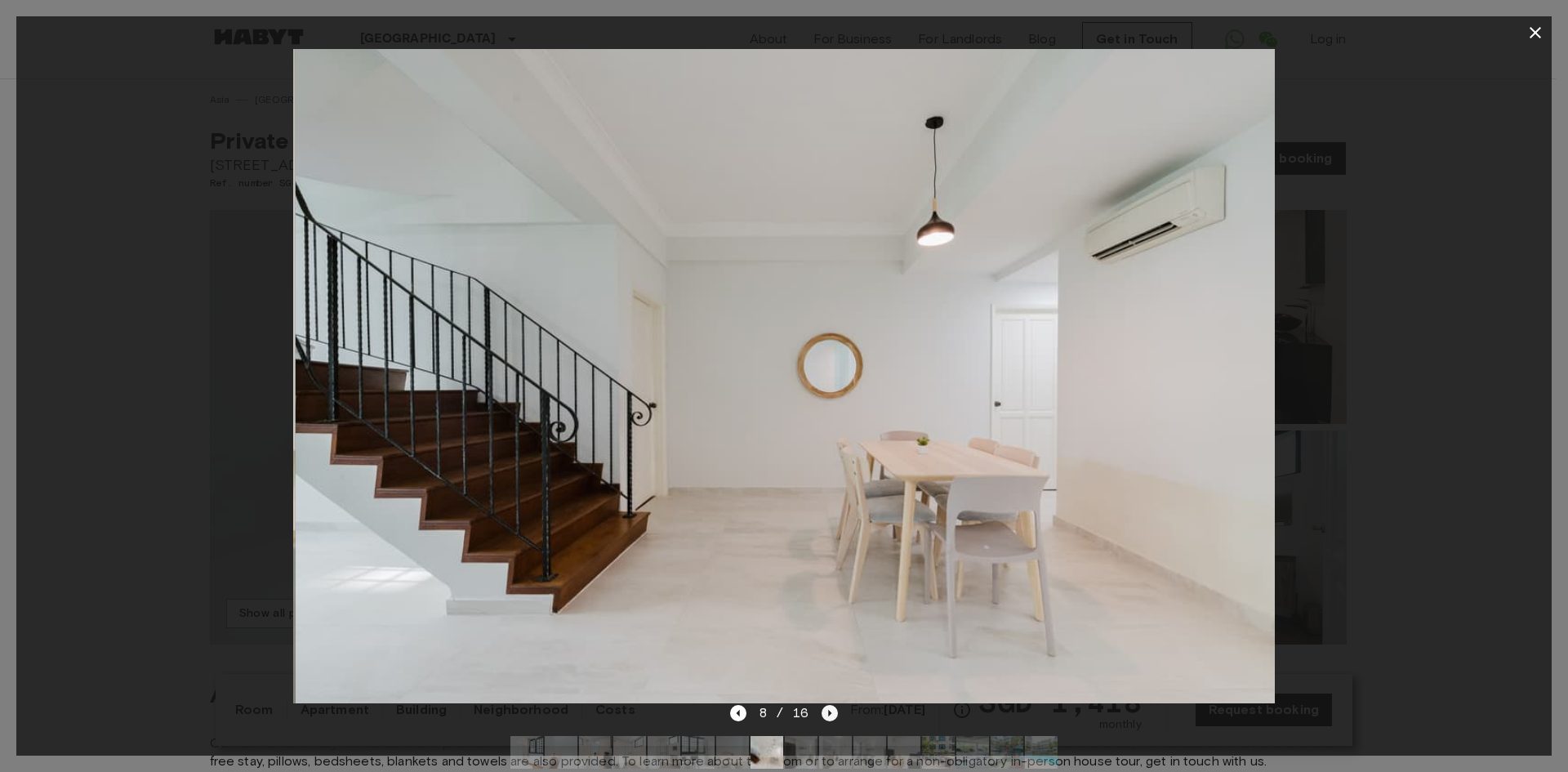
click at [826, 709] on icon "Next image" at bounding box center [830, 713] width 16 height 16
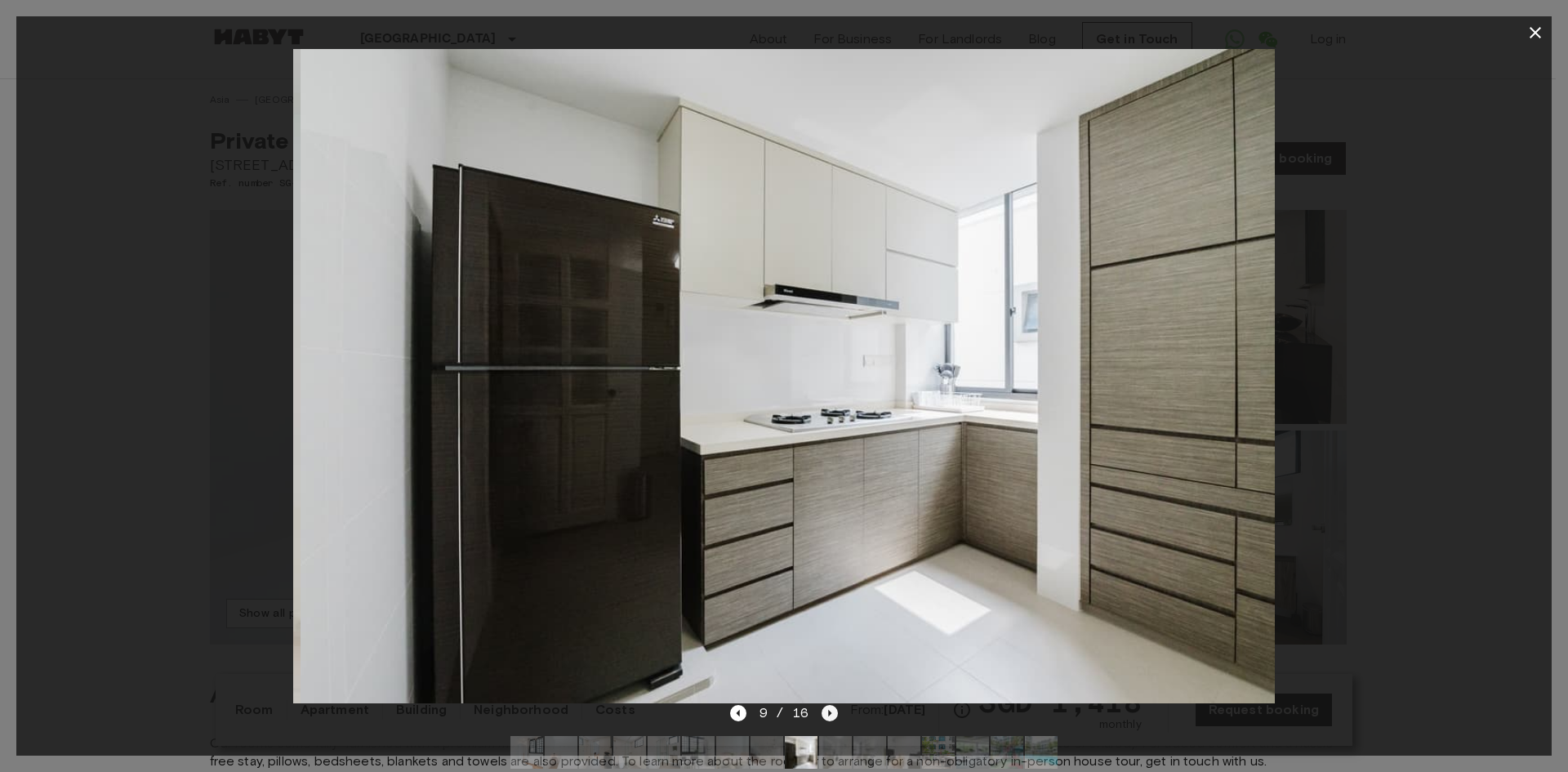
click at [826, 709] on icon "Next image" at bounding box center [830, 713] width 16 height 16
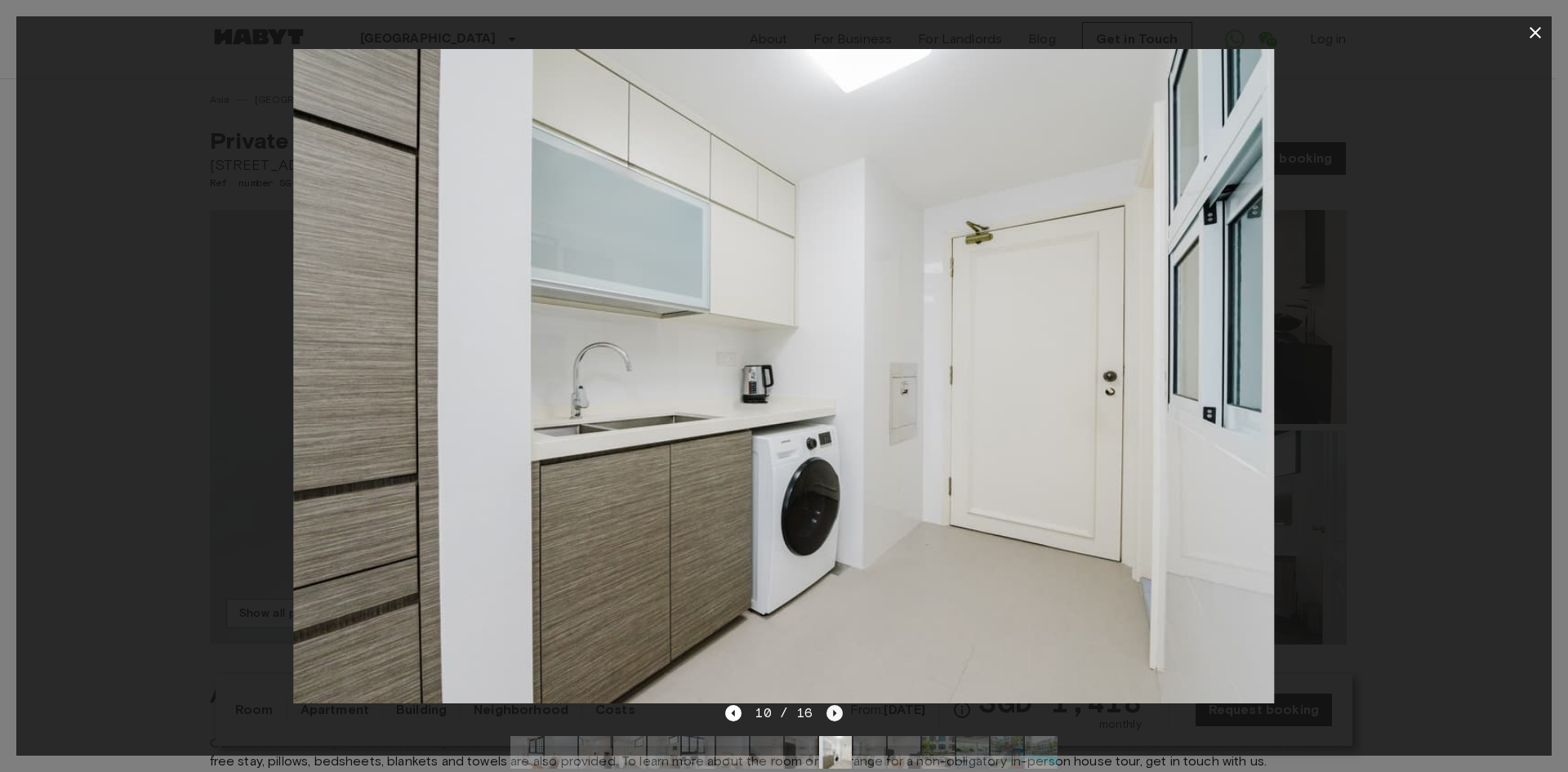
click at [826, 709] on icon "Next image" at bounding box center [834, 713] width 16 height 16
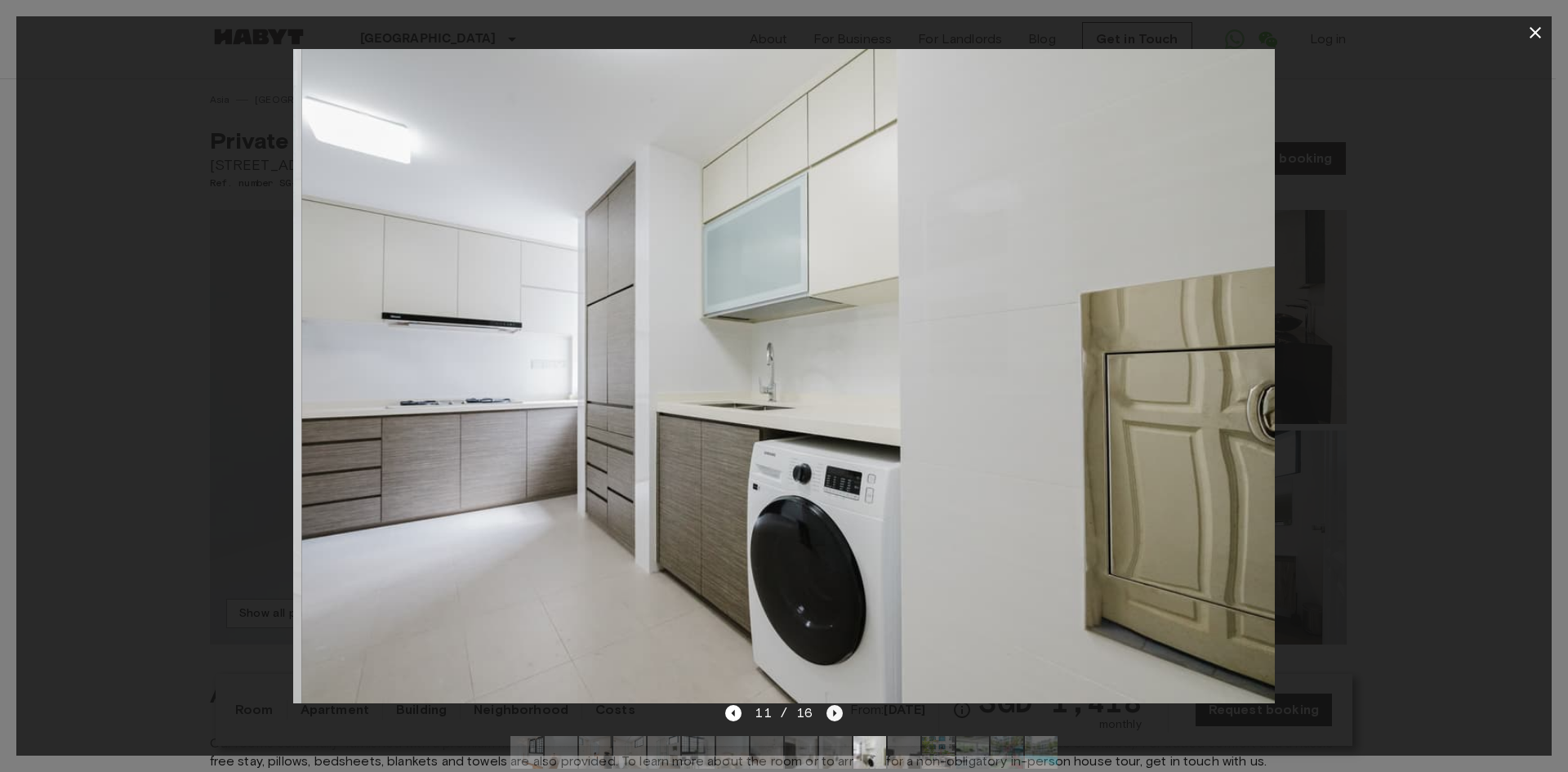
click at [826, 709] on icon "Next image" at bounding box center [834, 713] width 16 height 16
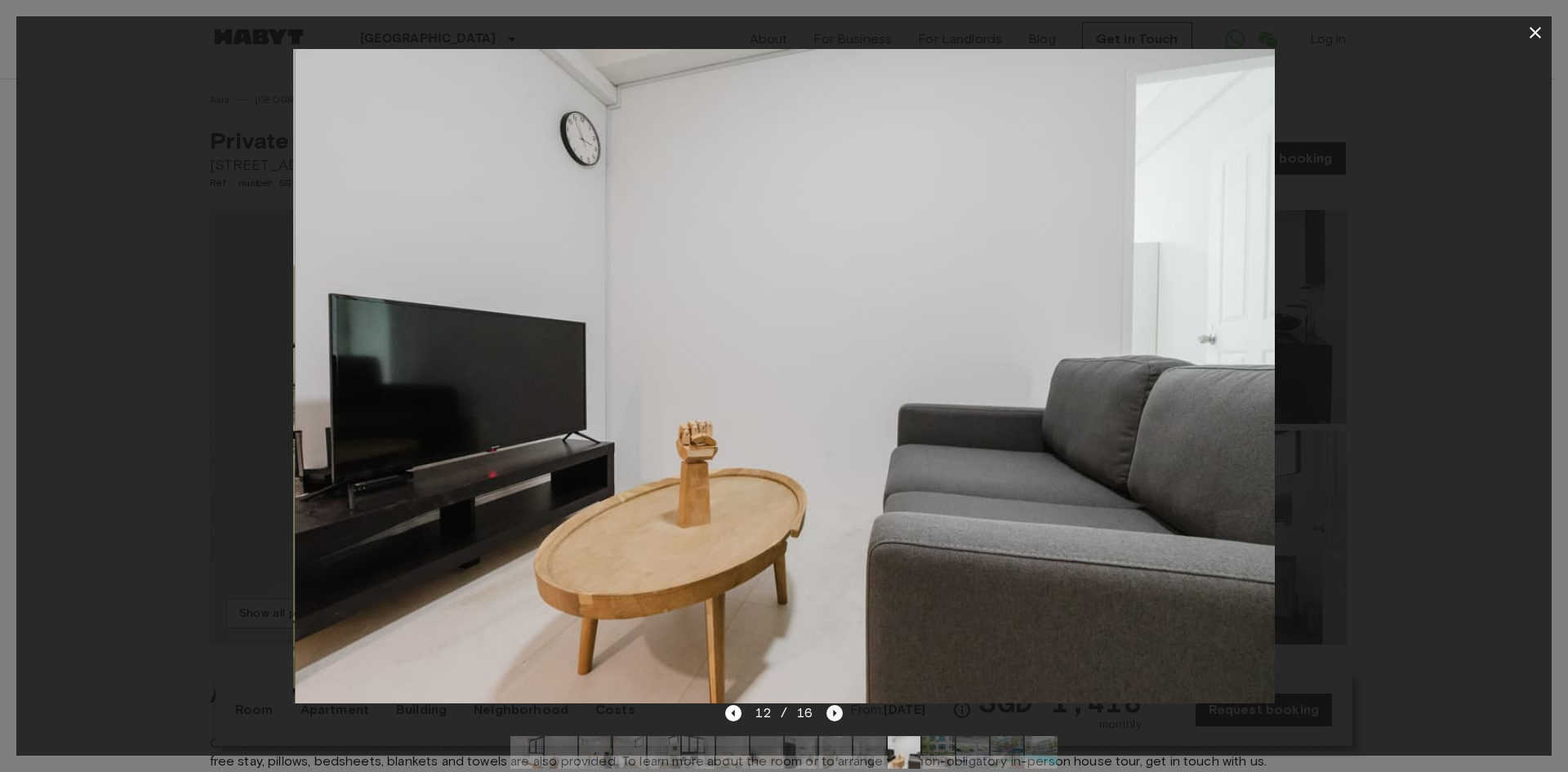
click at [826, 709] on icon "Next image" at bounding box center [834, 713] width 16 height 16
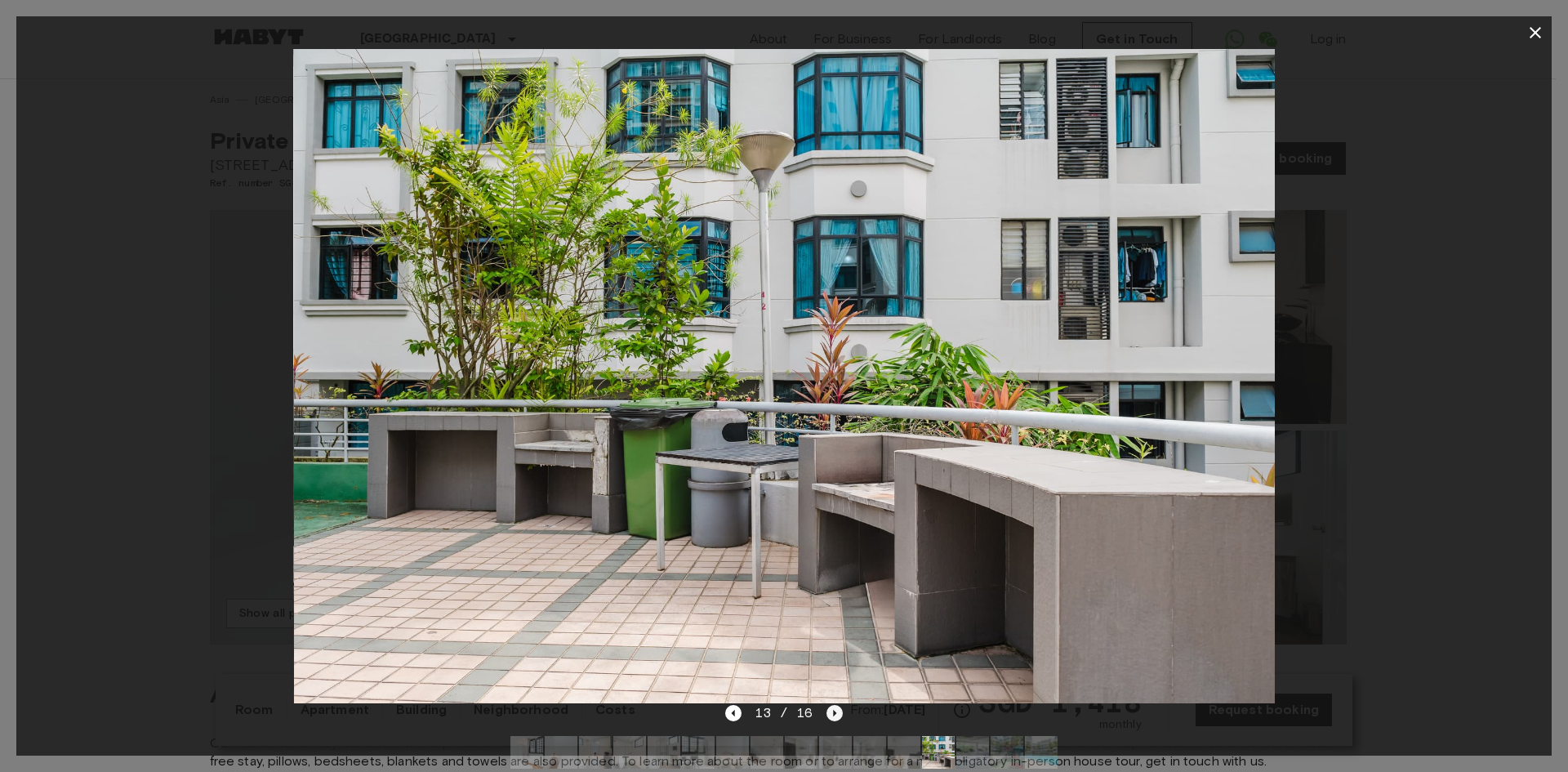
click at [826, 709] on icon "Next image" at bounding box center [834, 713] width 16 height 16
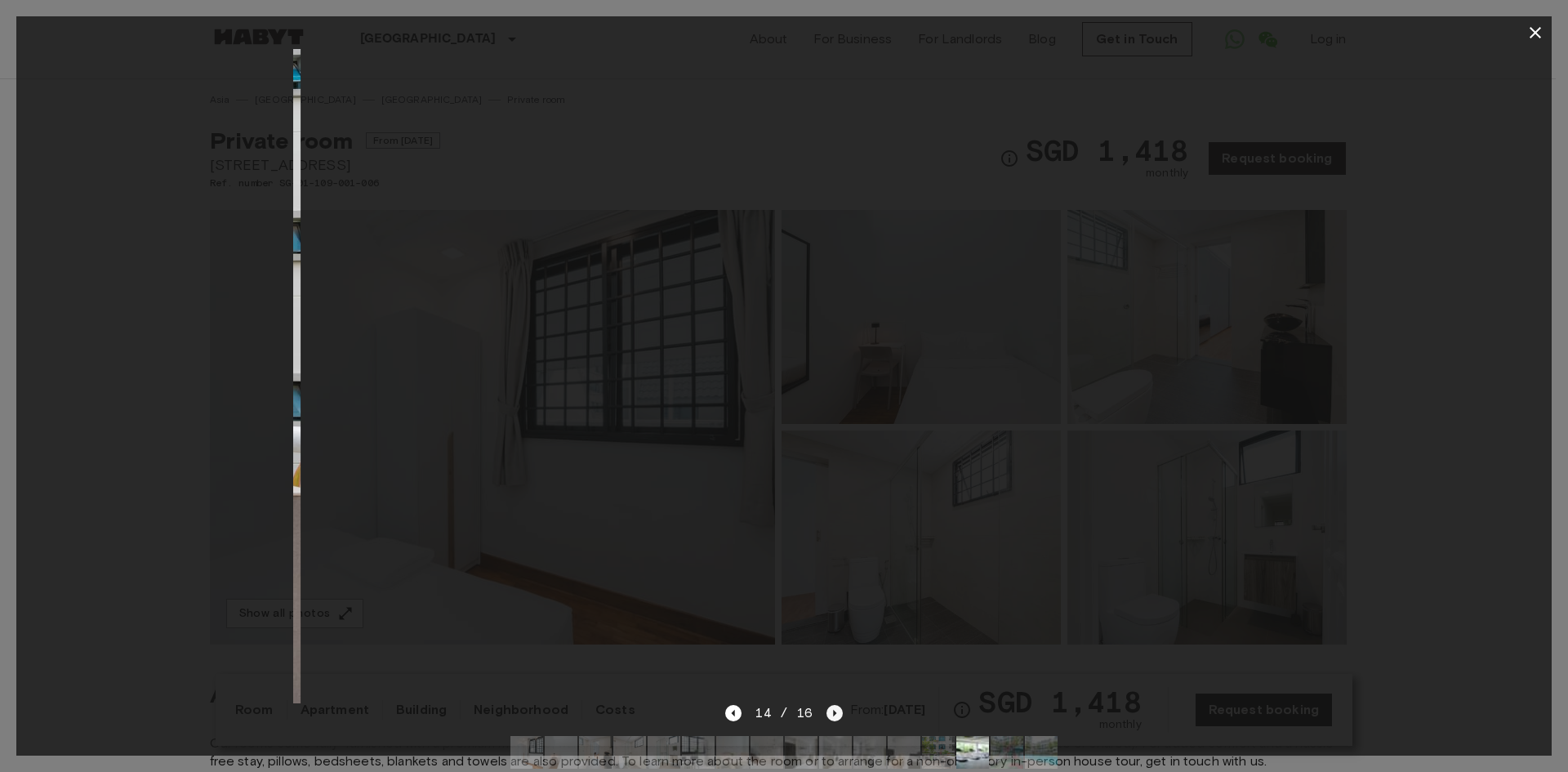
click at [826, 709] on icon "Next image" at bounding box center [834, 713] width 16 height 16
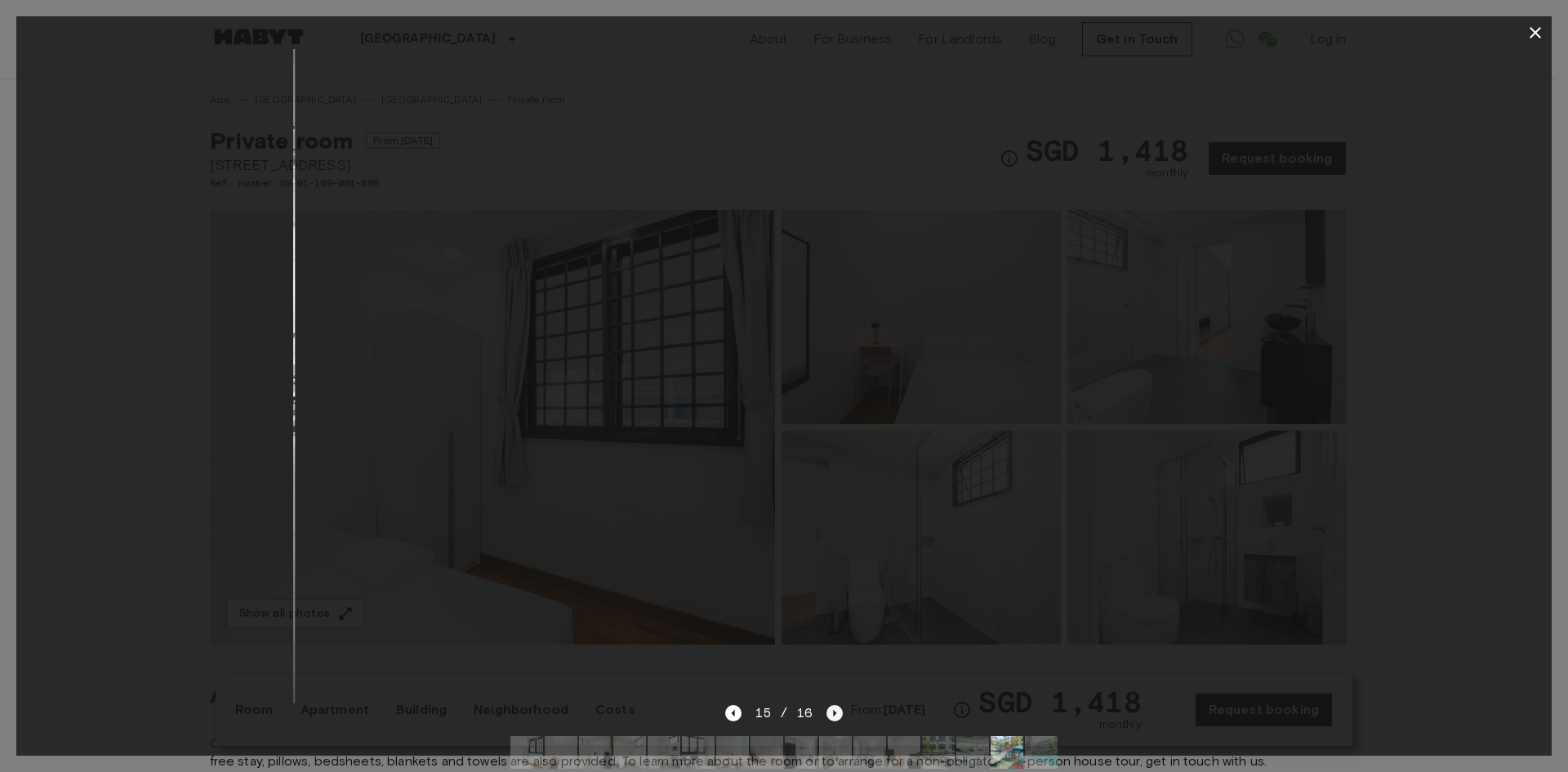
click at [826, 709] on icon "Next image" at bounding box center [834, 713] width 16 height 16
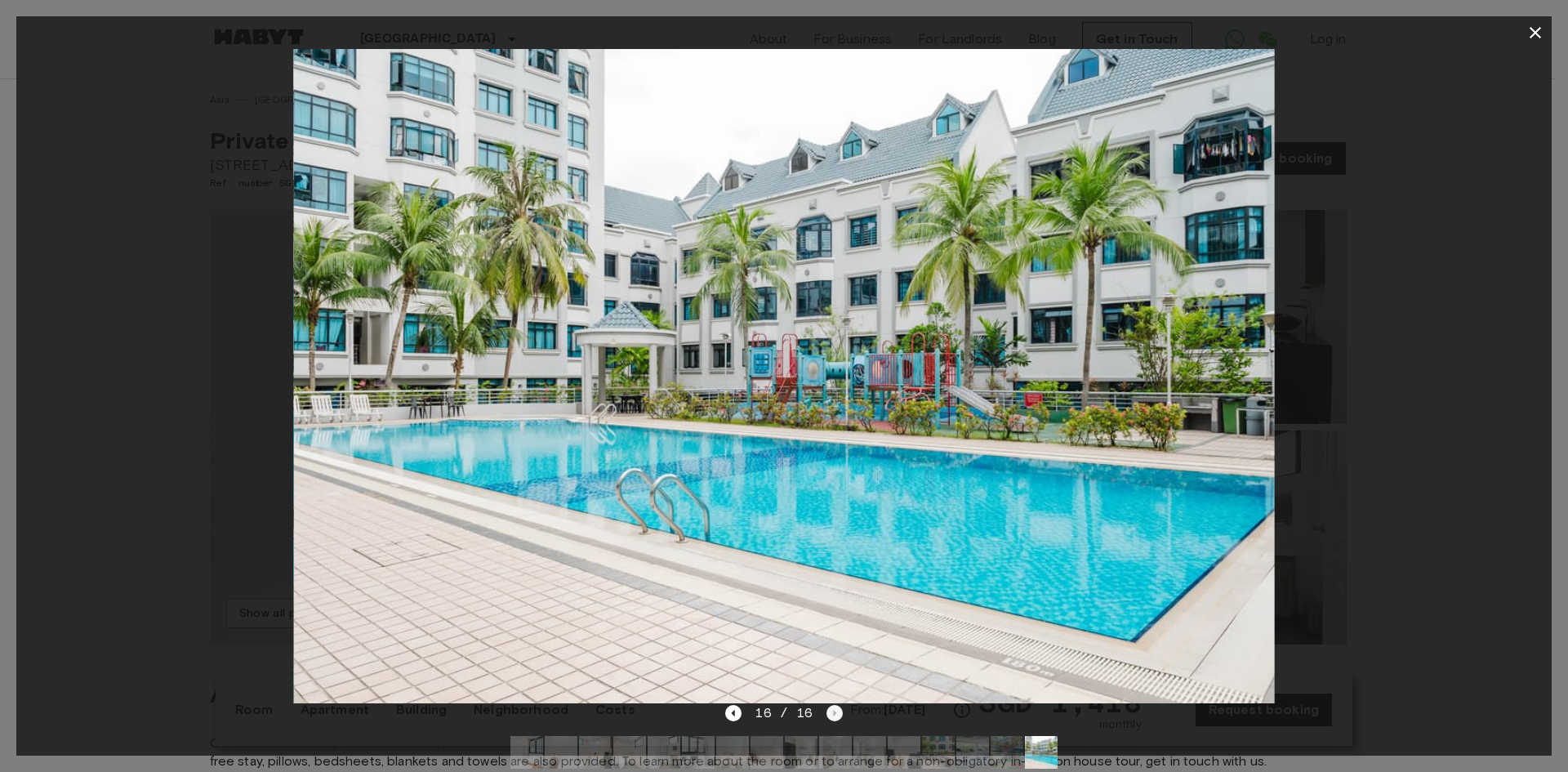
click at [826, 709] on div "16 / 16" at bounding box center [784, 713] width 117 height 20
